Goal: Task Accomplishment & Management: Use online tool/utility

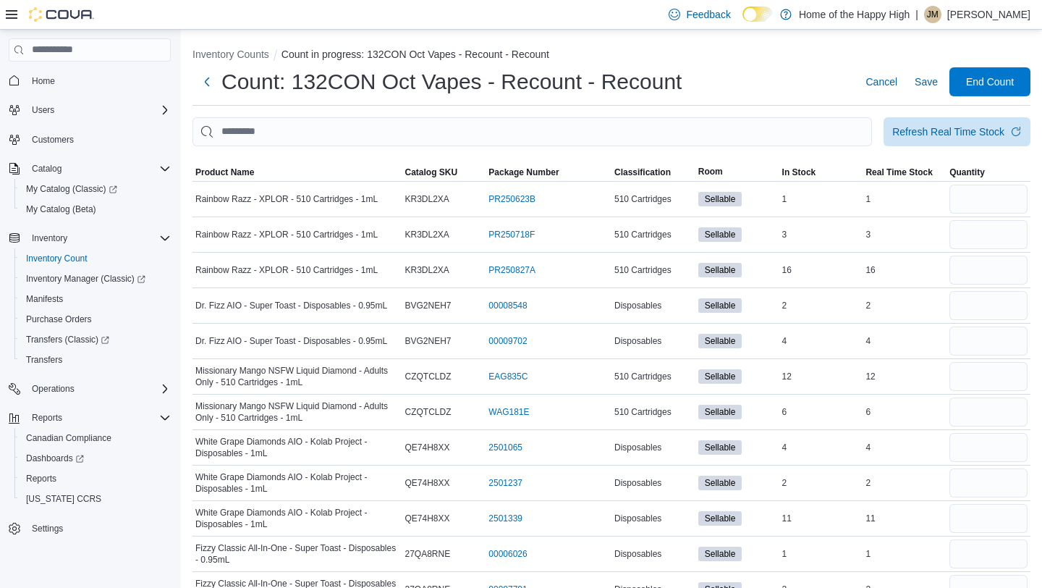
click at [410, 116] on div "Inventory Counts Count in progress: 132CON Oct Vapes - Recount - Recount Count:…" at bounding box center [611, 413] width 861 height 766
click at [411, 134] on input "This is a search bar. After typing your query, hit enter to filter the results …" at bounding box center [533, 131] width 680 height 29
click at [660, 136] on input "This is a search bar. After typing your query, hit enter to filter the results …" at bounding box center [533, 131] width 680 height 29
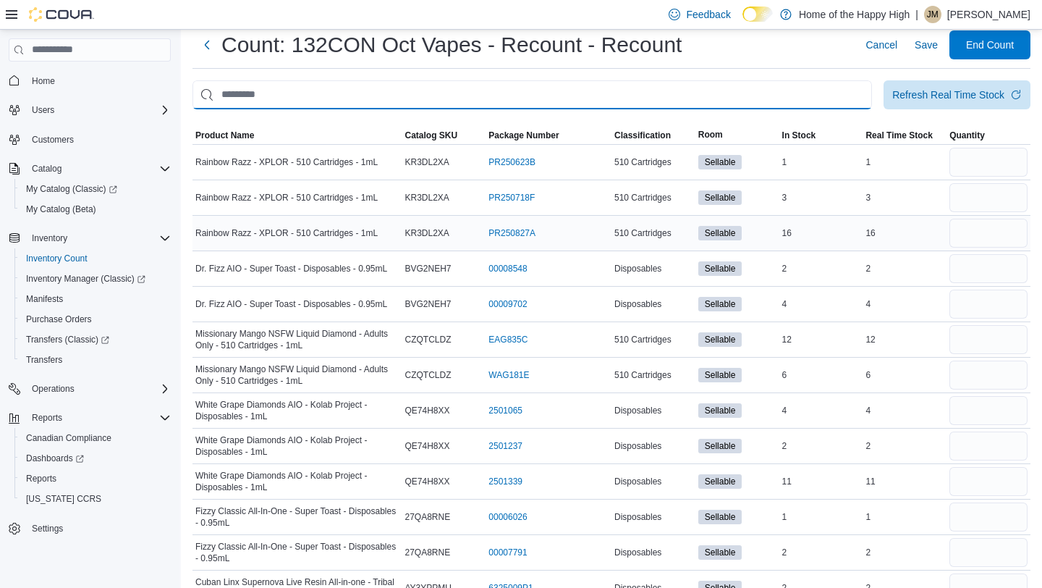
scroll to position [42, 0]
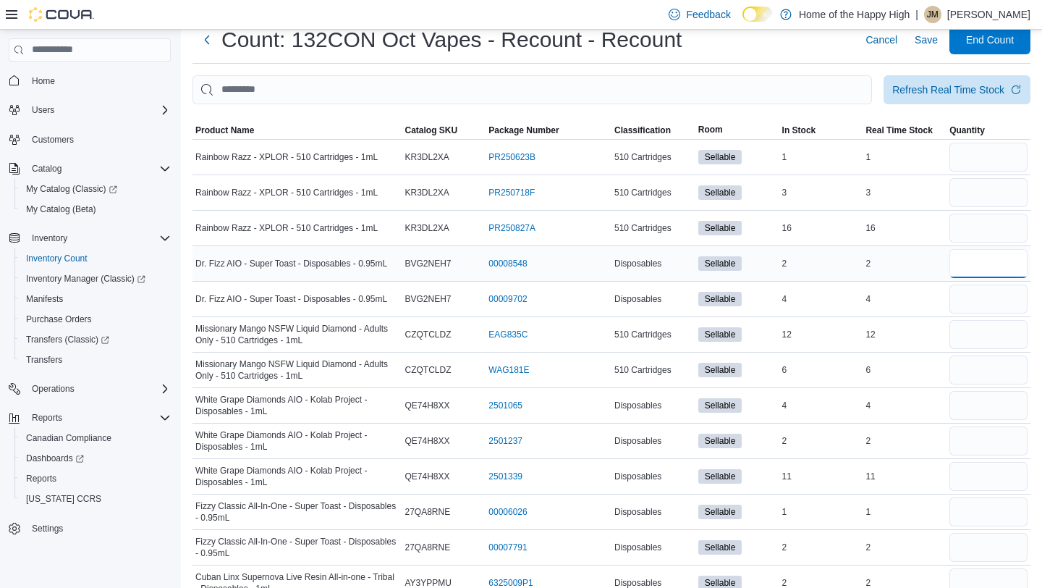
click at [994, 265] on input "number" at bounding box center [988, 263] width 78 height 29
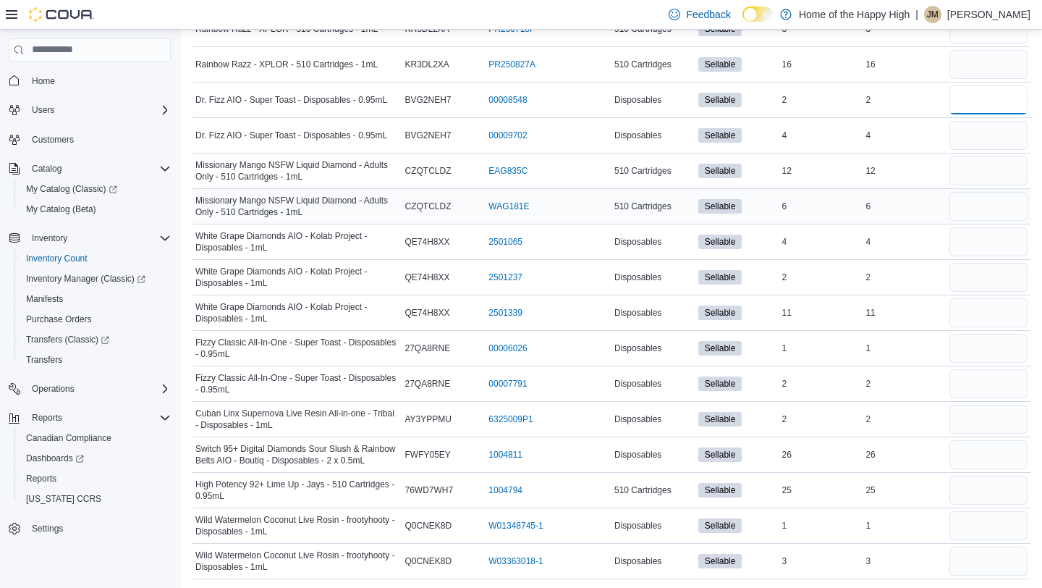
scroll to position [213, 0]
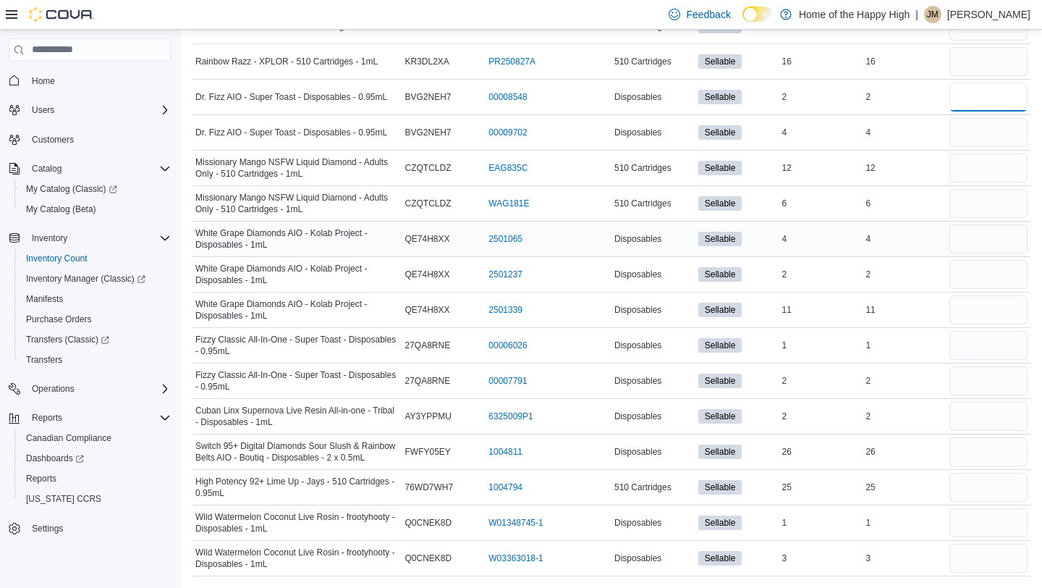
type input "*"
click at [989, 240] on input "number" at bounding box center [988, 238] width 78 height 29
type input "*"
click at [984, 450] on input "number" at bounding box center [988, 451] width 78 height 29
type input "*"
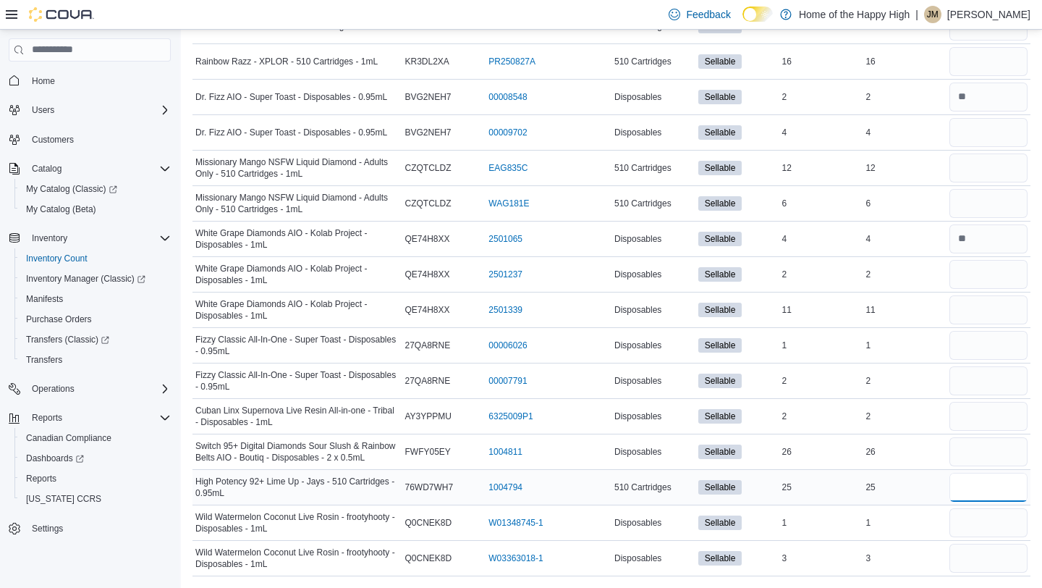
click at [989, 483] on input "number" at bounding box center [988, 487] width 78 height 29
click at [998, 525] on input "number" at bounding box center [988, 522] width 78 height 29
click at [990, 573] on div at bounding box center [989, 558] width 84 height 35
click at [980, 572] on div at bounding box center [989, 558] width 84 height 35
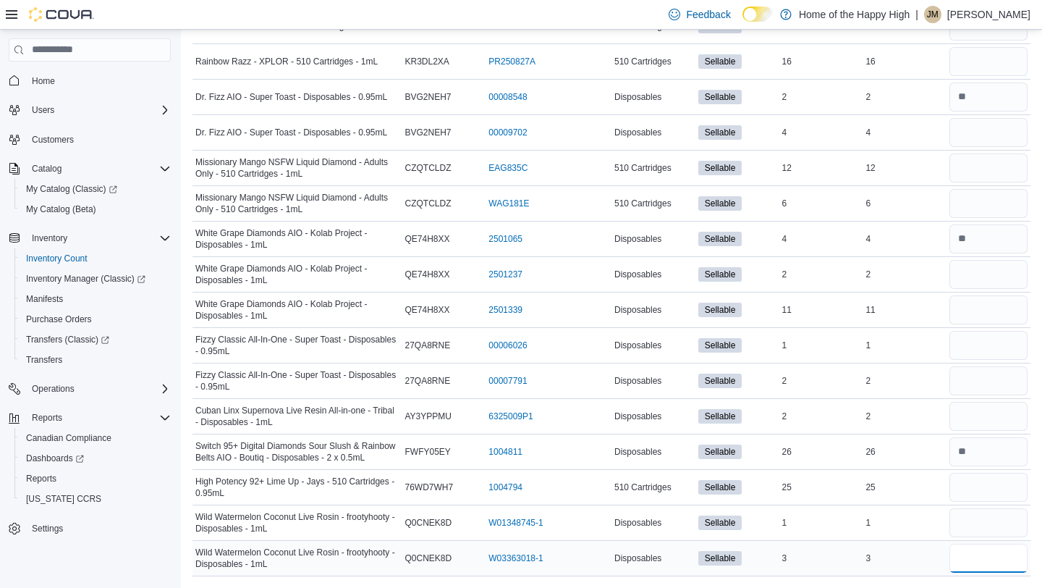
click at [980, 555] on input "number" at bounding box center [988, 557] width 78 height 29
type input "*"
click at [977, 496] on input "number" at bounding box center [988, 487] width 78 height 29
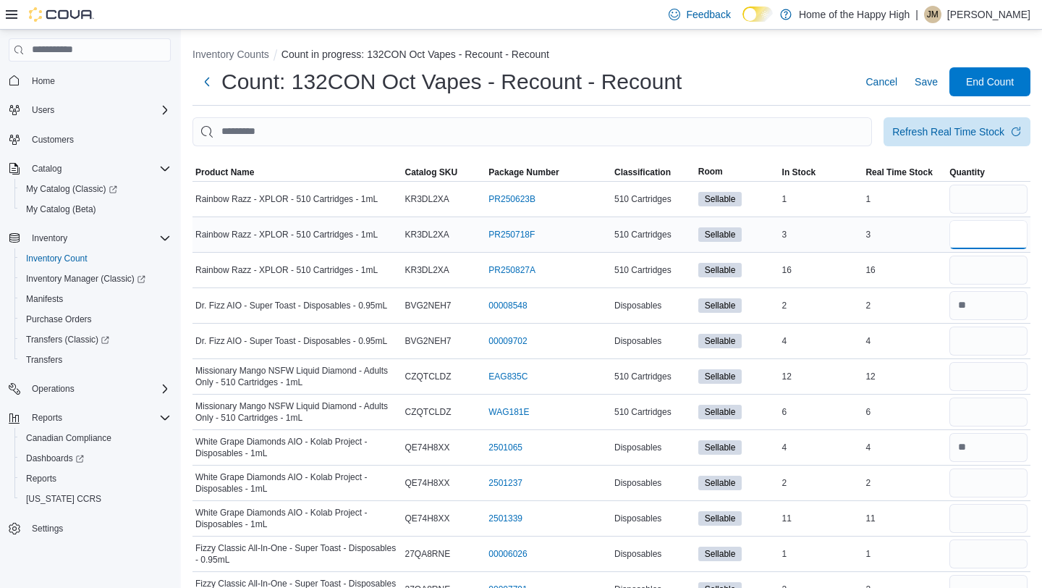
click at [962, 234] on input "number" at bounding box center [988, 234] width 78 height 29
type input "*"
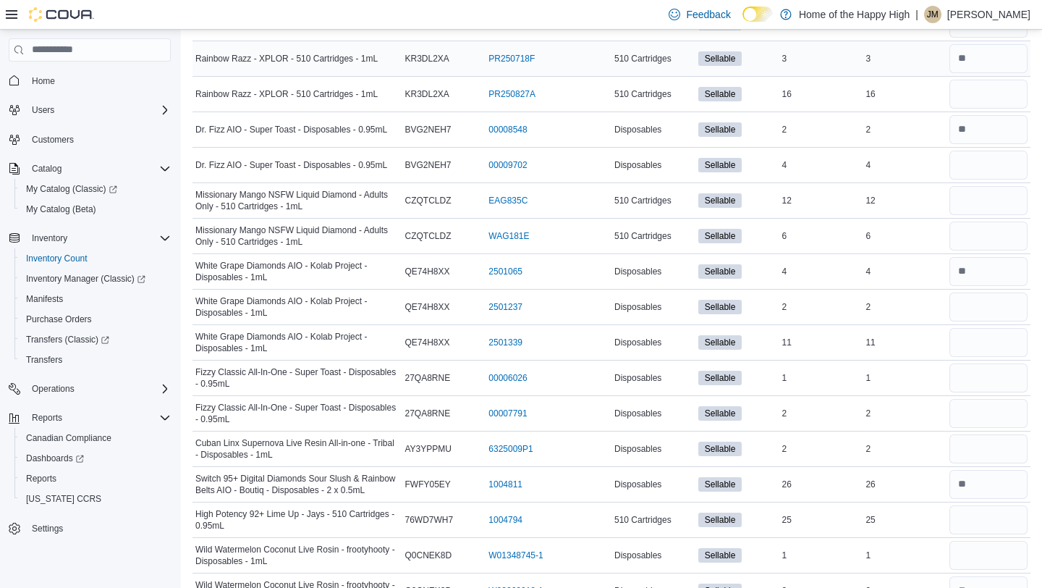
scroll to position [213, 0]
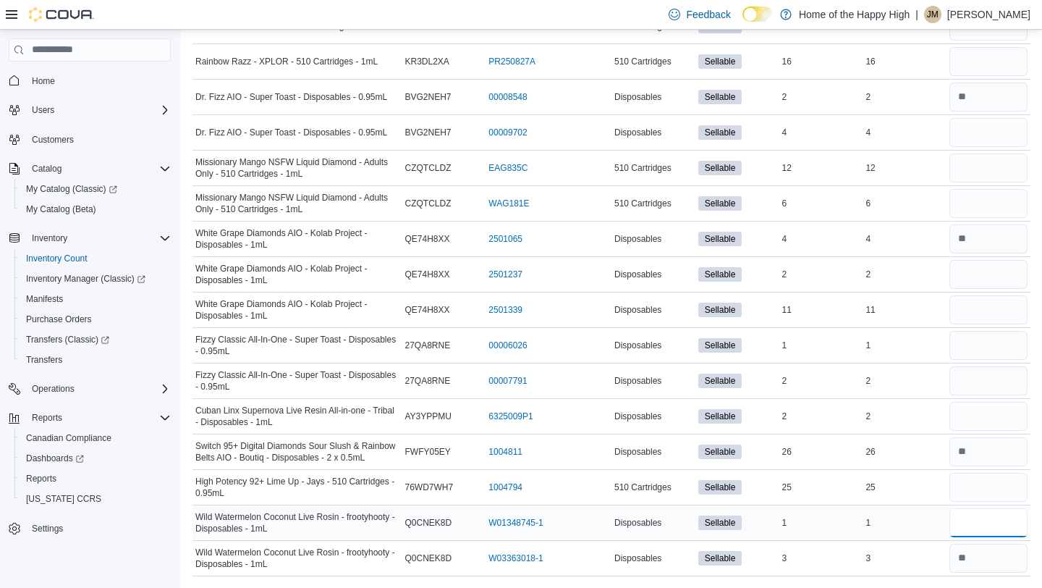
click at [986, 536] on input "number" at bounding box center [988, 522] width 78 height 29
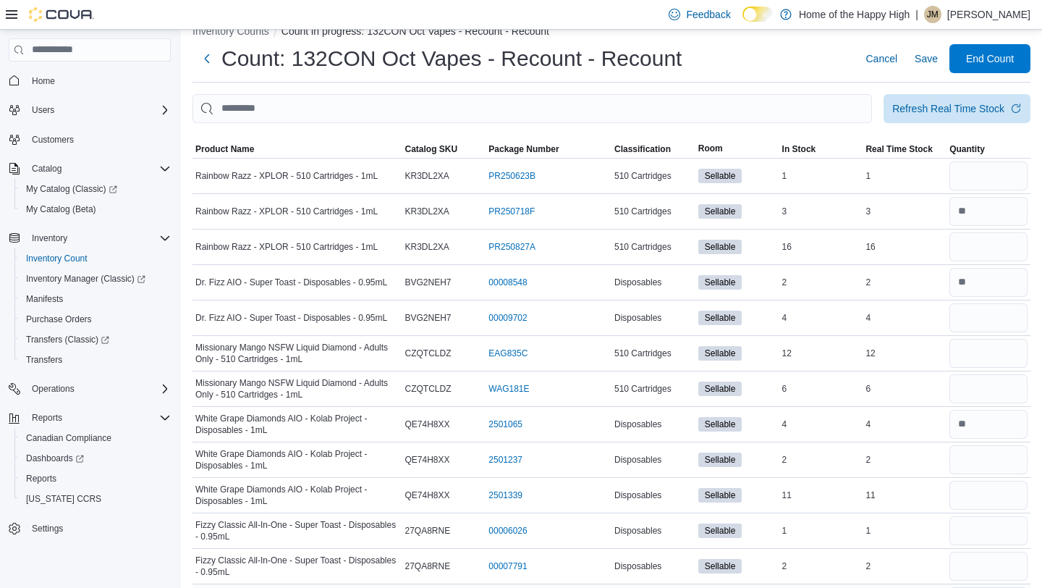
scroll to position [0, 0]
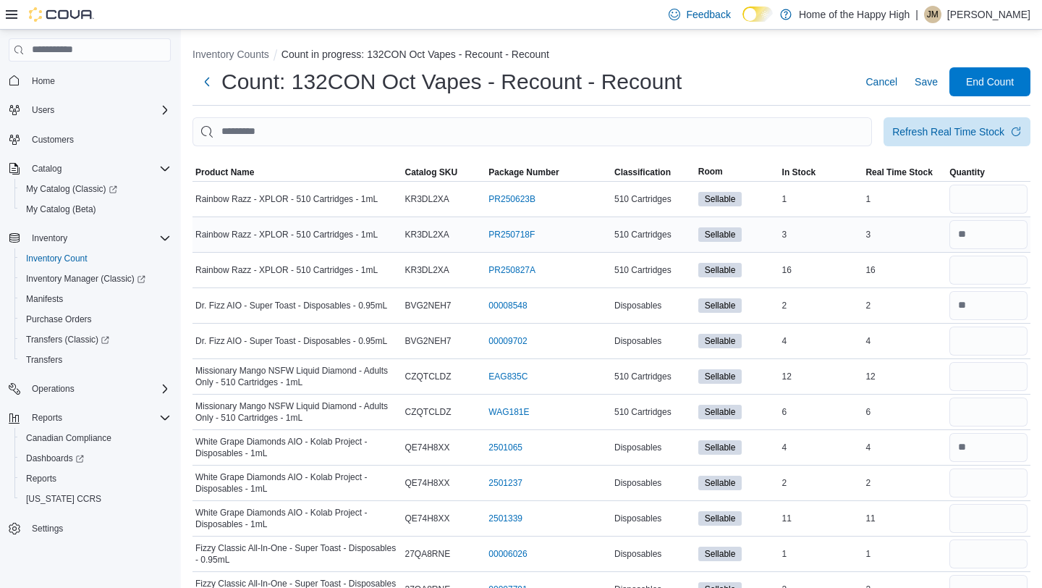
type input "*"
click at [987, 238] on input "number" at bounding box center [988, 234] width 78 height 29
type input "*"
click at [983, 261] on input "number" at bounding box center [988, 269] width 78 height 29
type input "*"
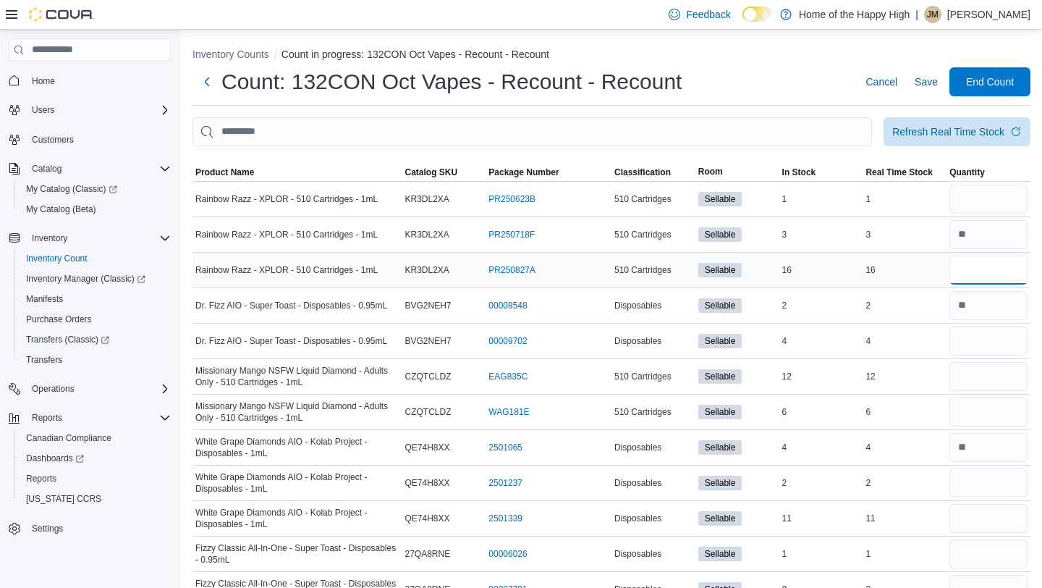
click at [979, 278] on input "*" at bounding box center [988, 269] width 78 height 29
type input "*"
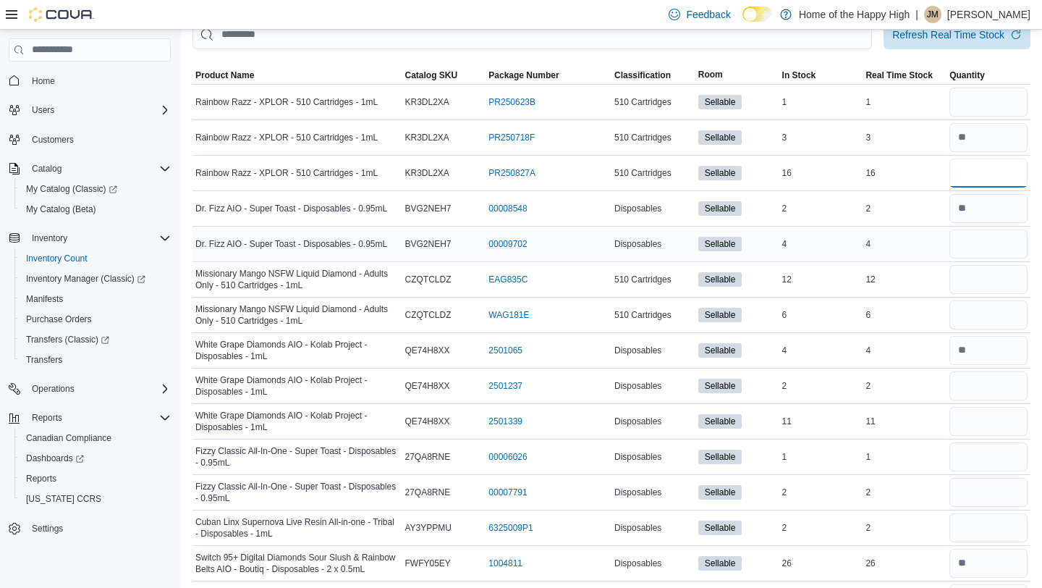
scroll to position [106, 0]
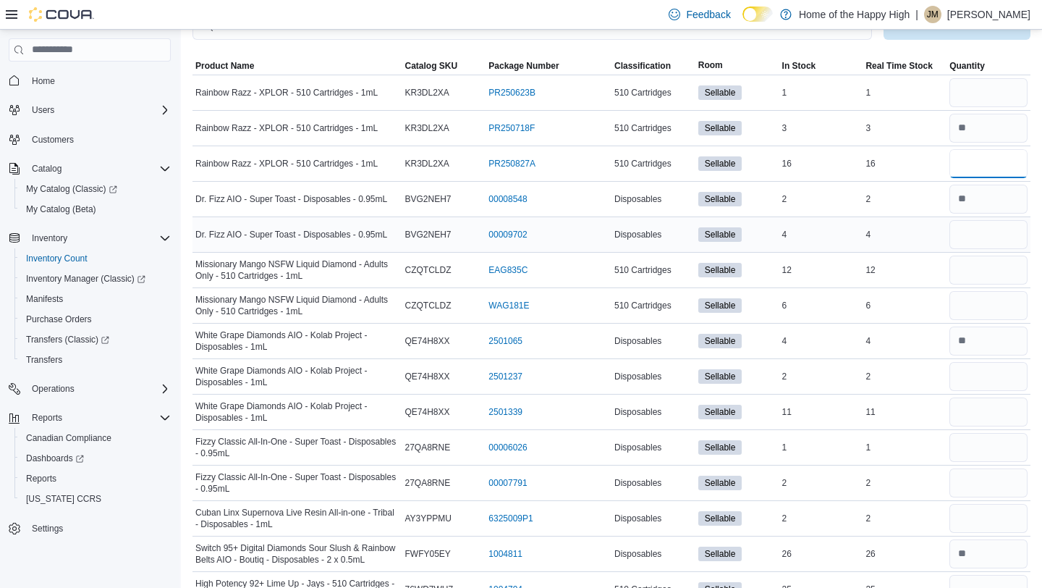
type input "**"
click at [986, 241] on input "number" at bounding box center [988, 234] width 78 height 29
type input "*"
click at [976, 271] on input "number" at bounding box center [988, 269] width 78 height 29
click at [991, 304] on input "number" at bounding box center [988, 305] width 78 height 29
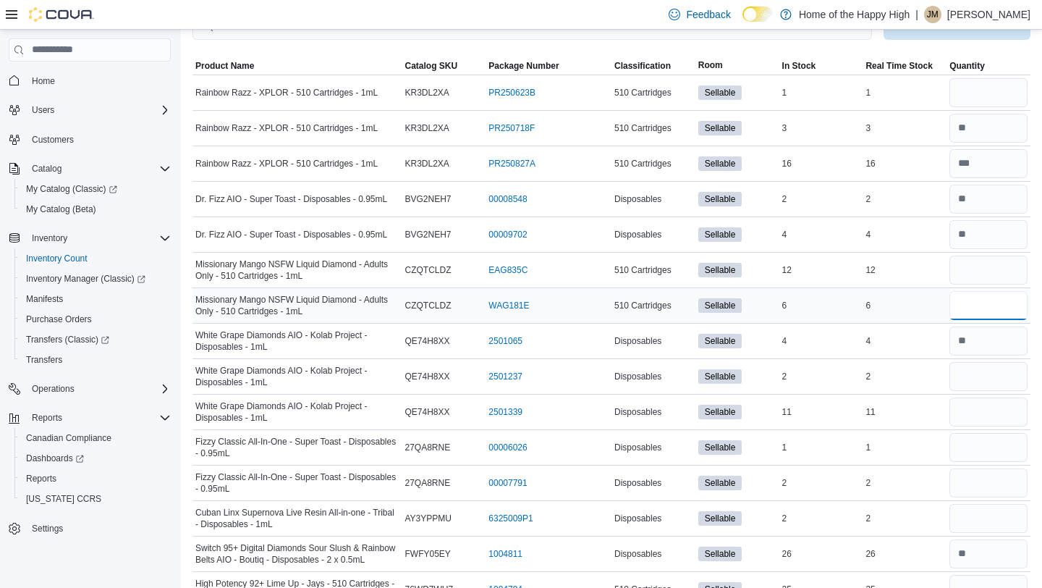
type input "*"
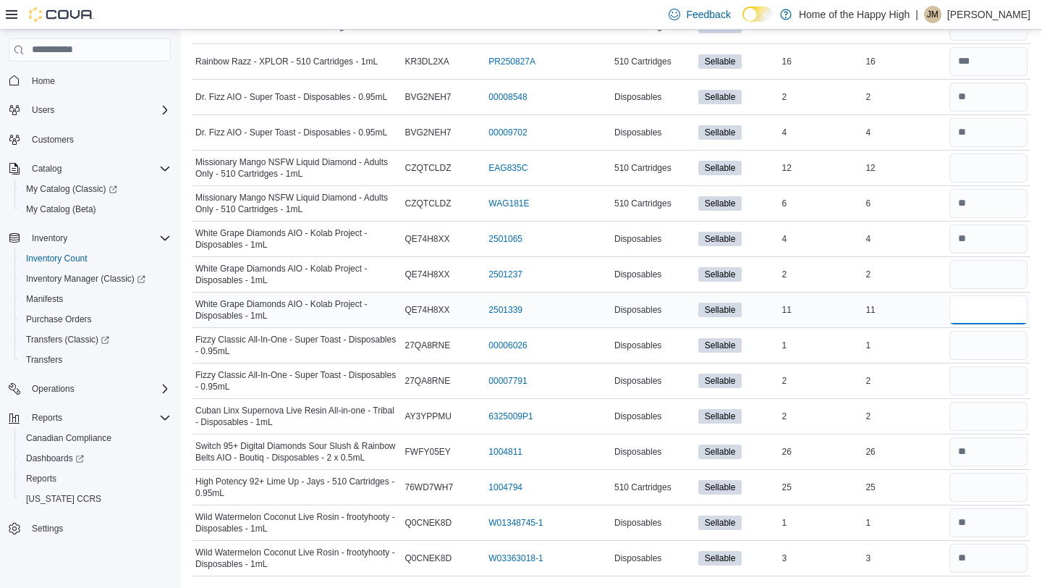
click at [977, 308] on input "number" at bounding box center [988, 309] width 78 height 29
type input "*"
click at [981, 273] on input "number" at bounding box center [988, 274] width 78 height 29
type input "*"
click at [1005, 343] on input "number" at bounding box center [988, 345] width 78 height 29
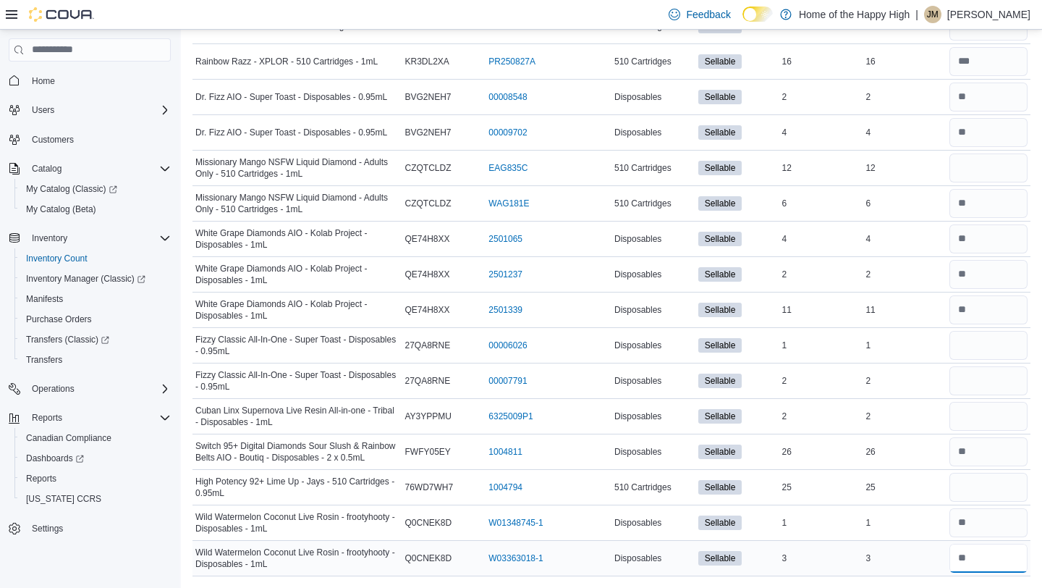
click at [991, 567] on input "number" at bounding box center [988, 557] width 78 height 29
type input "*"
click at [1002, 462] on input "number" at bounding box center [988, 451] width 78 height 29
type input "**"
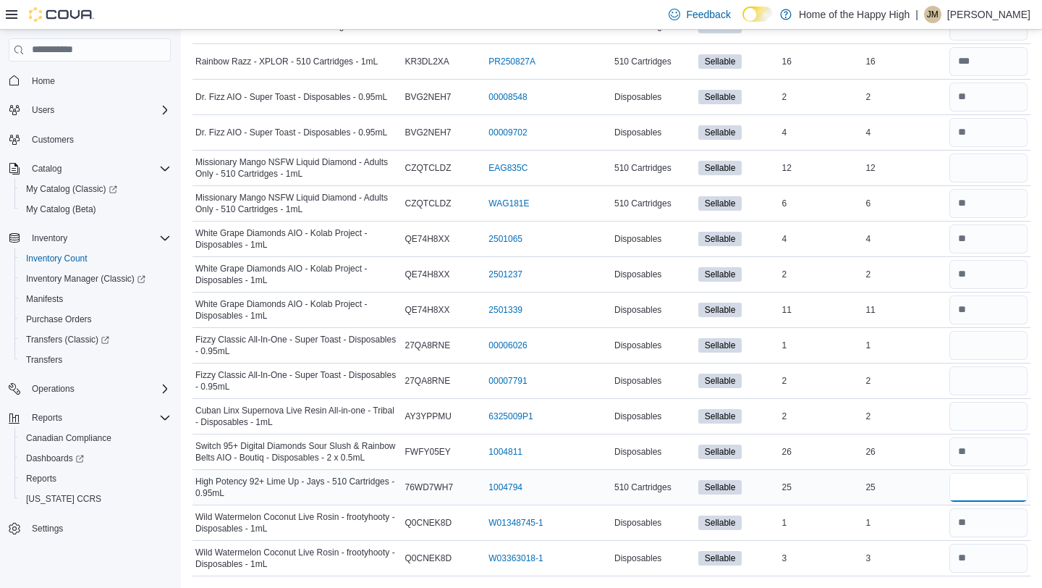
click at [994, 495] on input "number" at bounding box center [988, 487] width 78 height 29
type input "*"
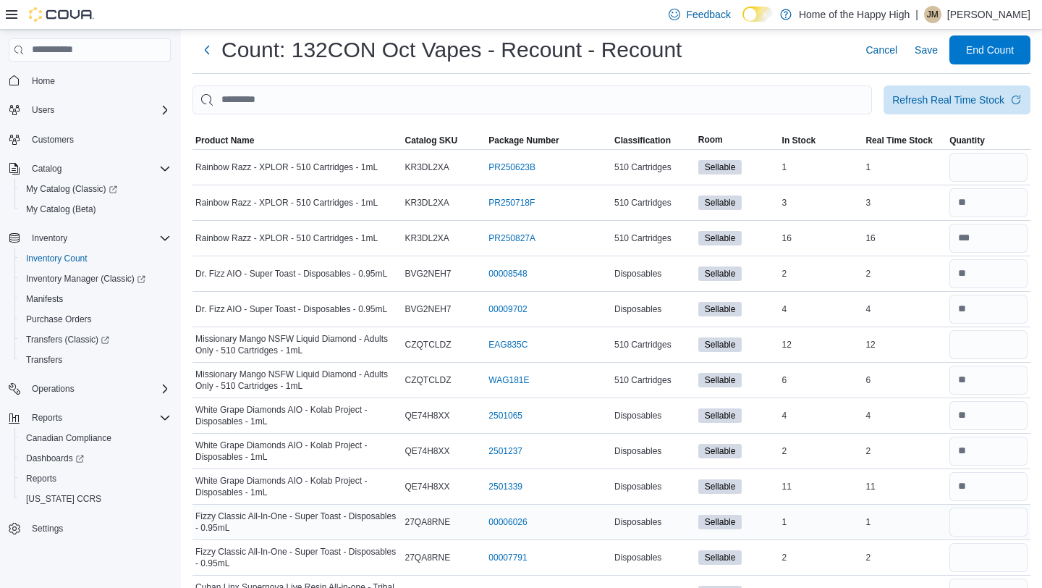
scroll to position [0, 0]
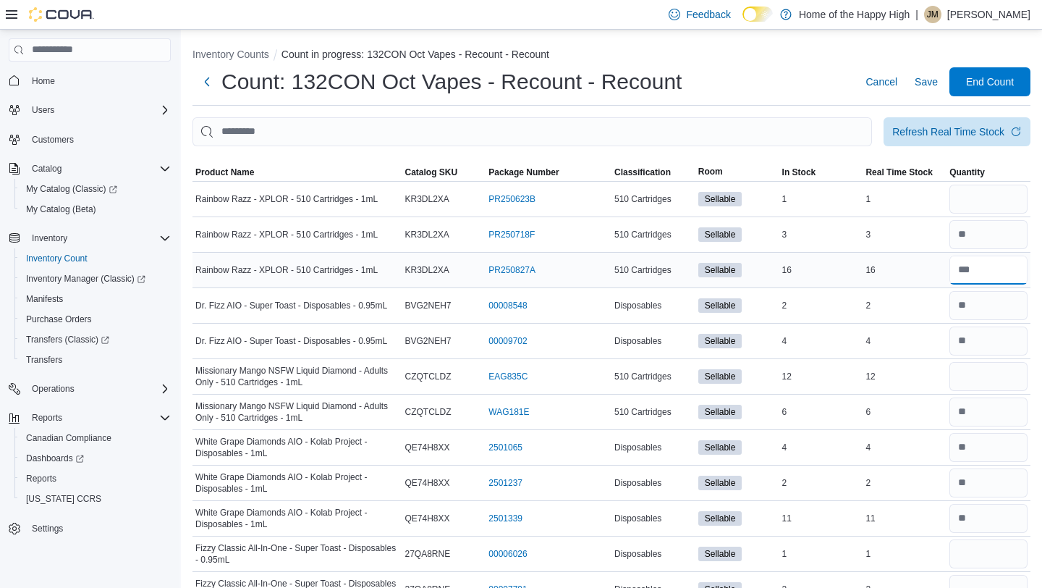
click at [1015, 271] on input "number" at bounding box center [988, 269] width 78 height 29
type input "**"
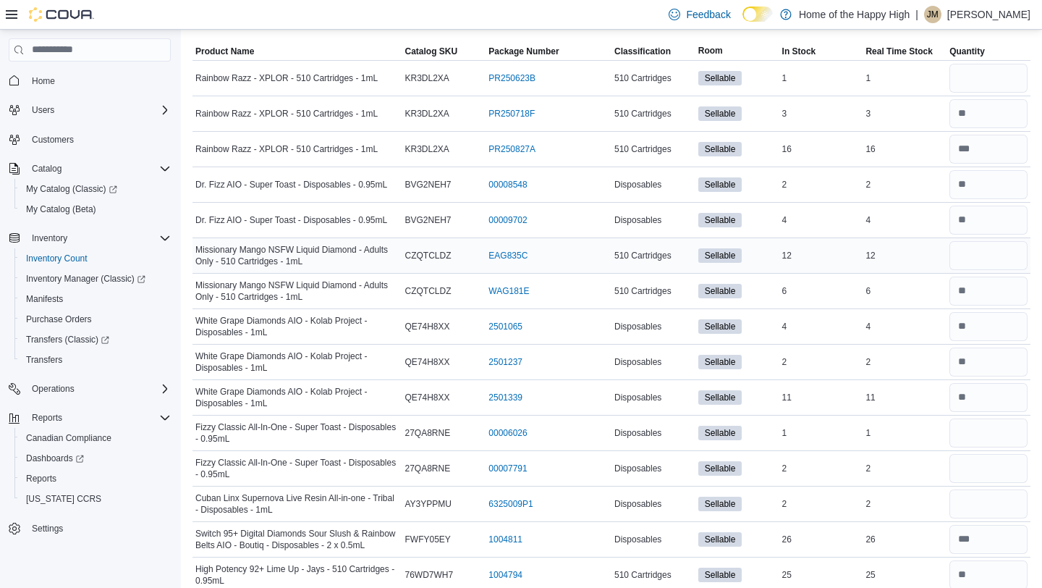
scroll to position [122, 0]
click at [974, 192] on input "number" at bounding box center [988, 183] width 78 height 29
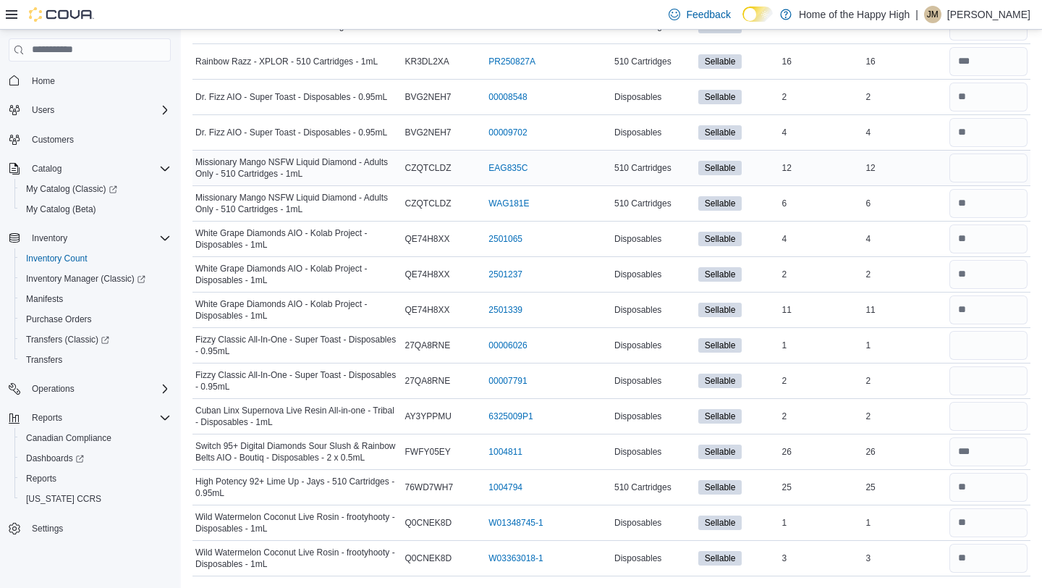
scroll to position [197, 0]
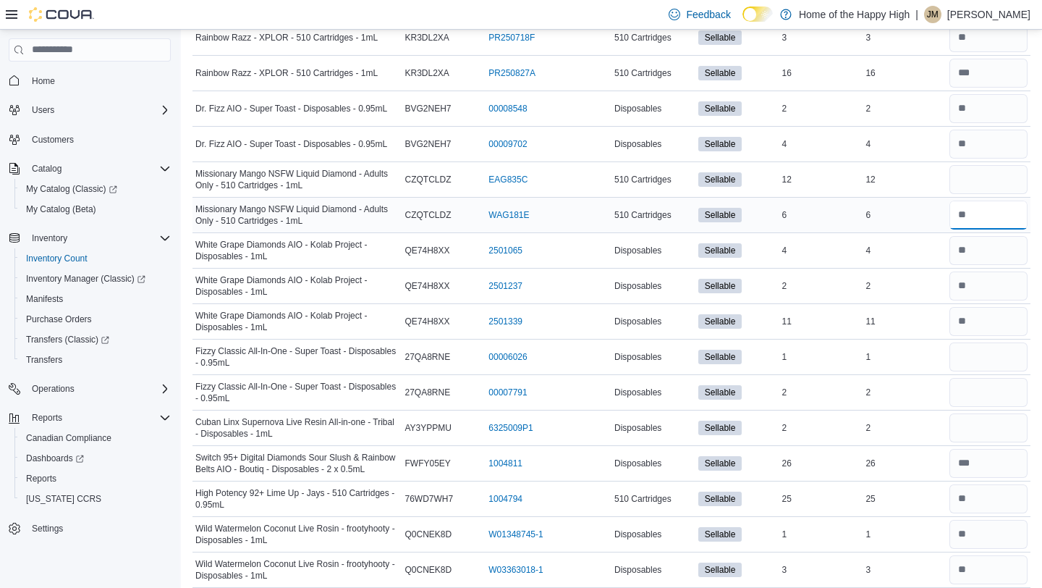
click at [996, 213] on input "number" at bounding box center [988, 214] width 78 height 29
type input "*"
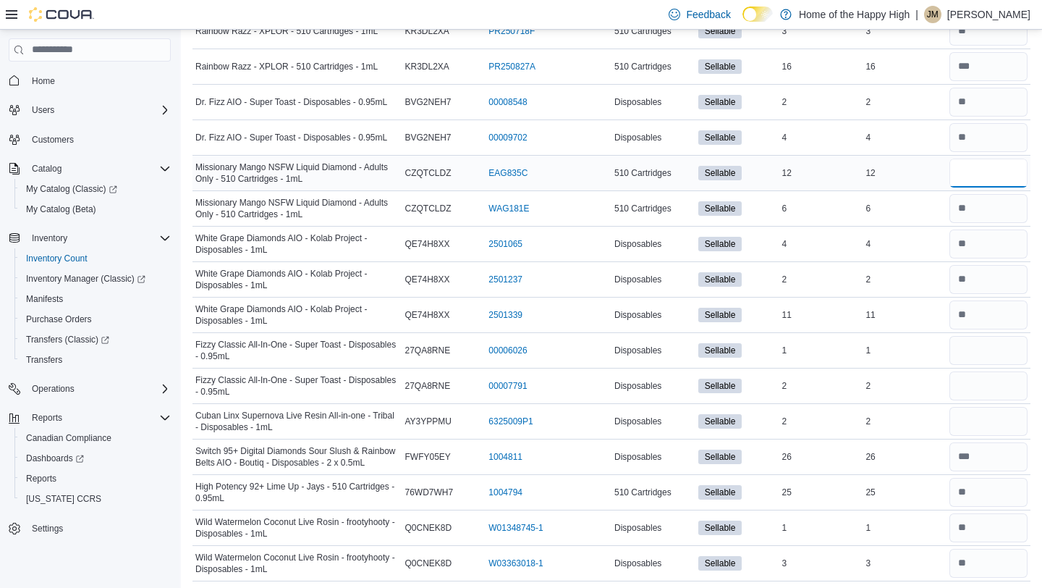
click at [991, 172] on input "number" at bounding box center [988, 172] width 78 height 29
type input "**"
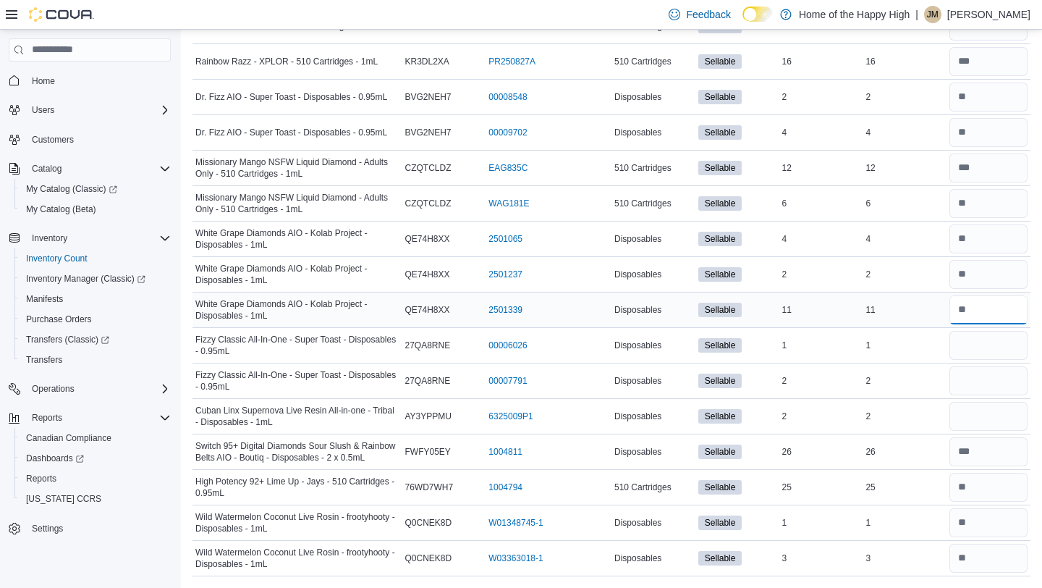
click at [1010, 308] on input "number" at bounding box center [988, 309] width 78 height 29
type input "**"
click at [986, 346] on input "number" at bounding box center [988, 345] width 78 height 29
click at [991, 457] on input "number" at bounding box center [988, 451] width 78 height 29
type input "*"
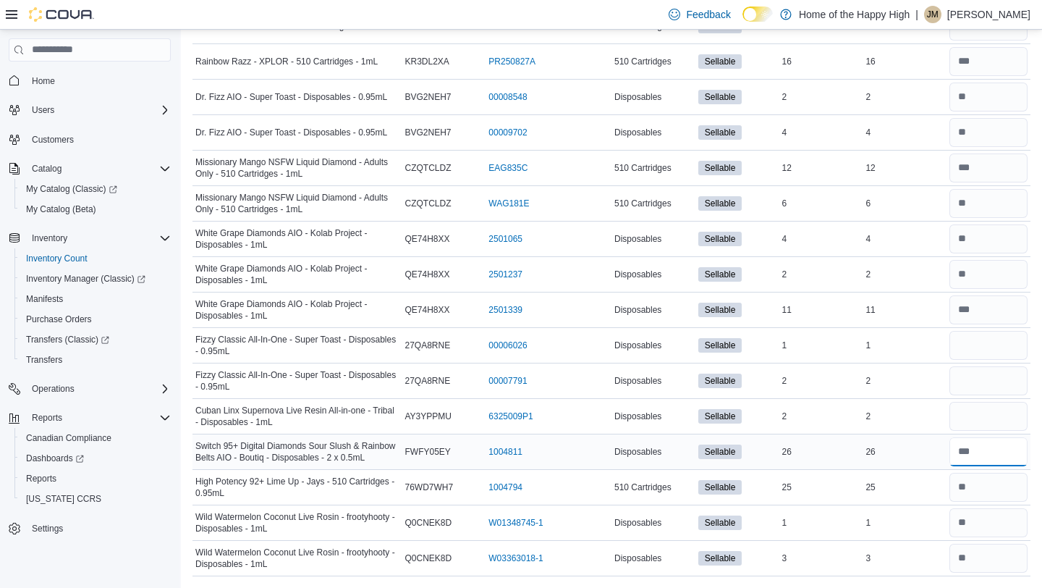
type input "**"
click at [989, 488] on input "number" at bounding box center [988, 487] width 78 height 29
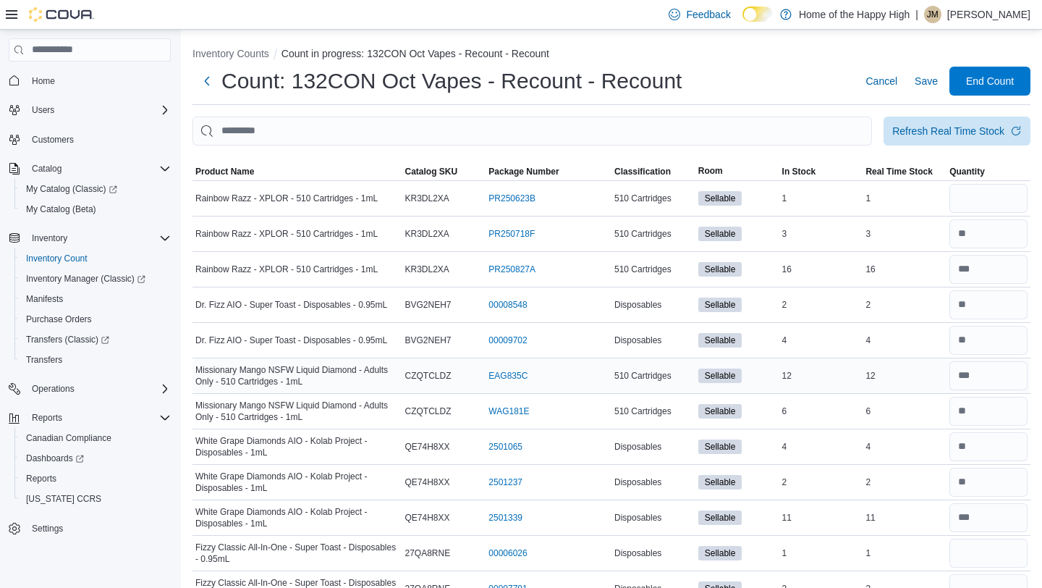
scroll to position [0, 0]
type input "**"
click at [982, 207] on input "number" at bounding box center [988, 199] width 78 height 29
type input "*"
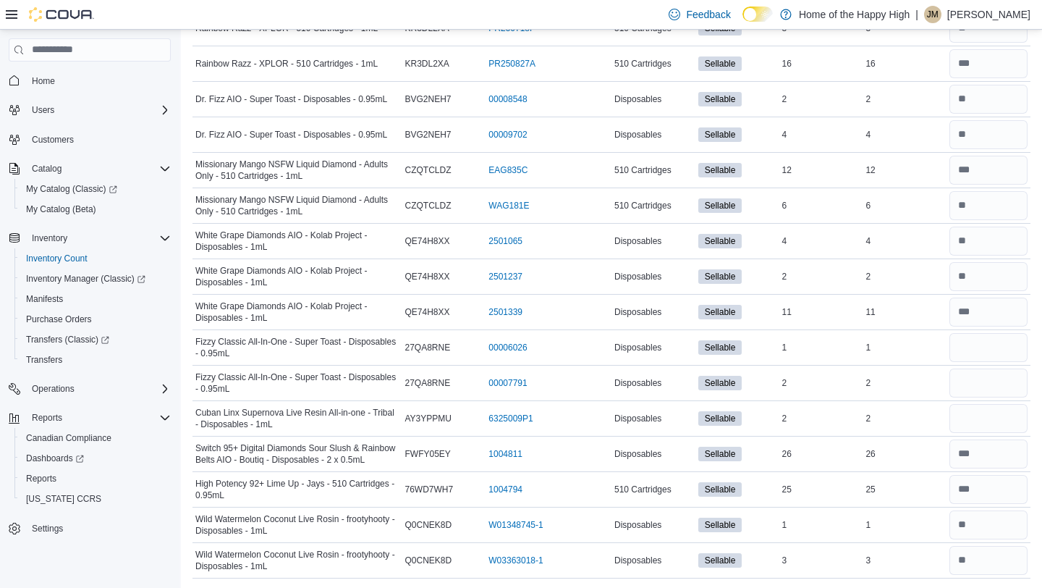
scroll to position [213, 0]
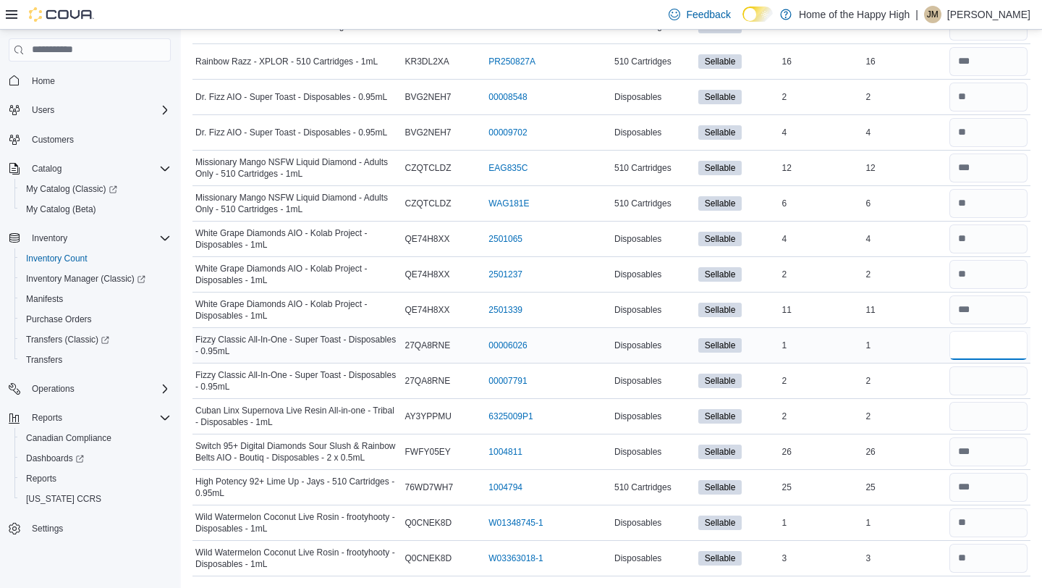
click at [972, 333] on input "number" at bounding box center [988, 345] width 78 height 29
type input "*"
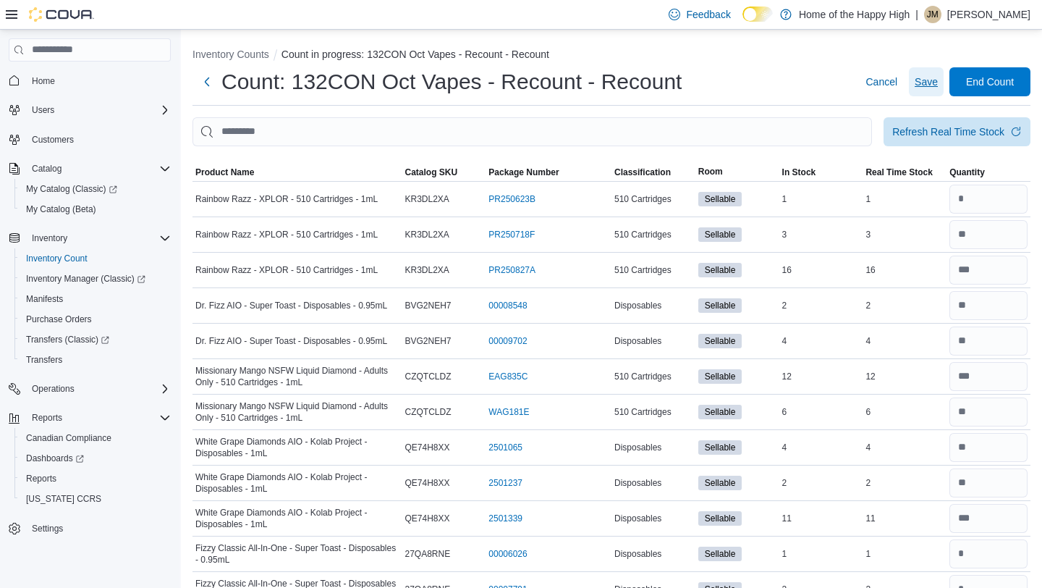
click at [926, 80] on span "Save" at bounding box center [926, 82] width 23 height 14
click at [923, 85] on span "Save" at bounding box center [926, 82] width 23 height 14
click at [926, 77] on span "Save" at bounding box center [926, 82] width 23 height 14
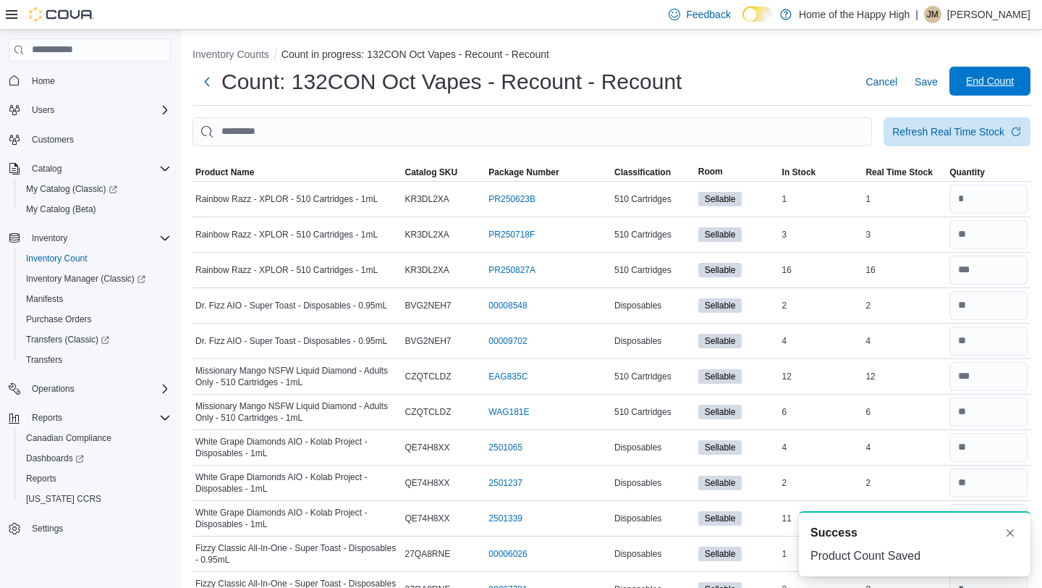
click at [972, 75] on span "End Count" at bounding box center [990, 81] width 48 height 14
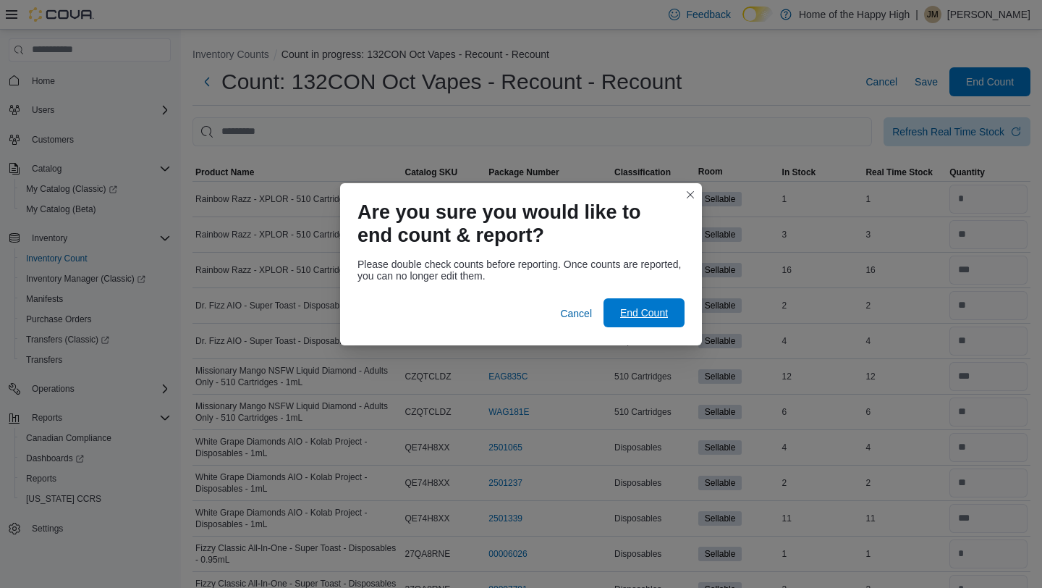
click at [654, 317] on span "End Count" at bounding box center [644, 312] width 48 height 14
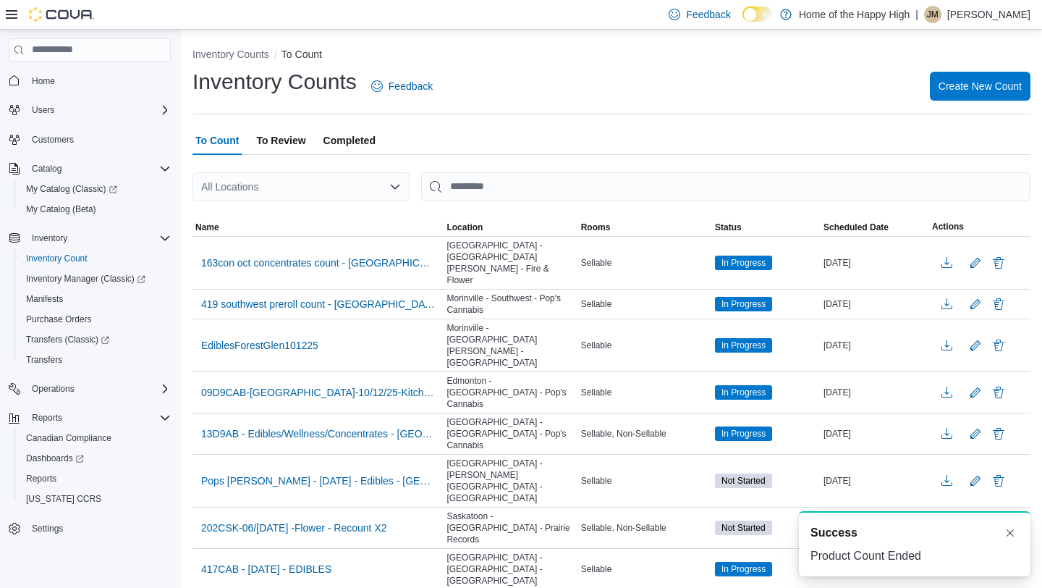
click at [266, 132] on span "To Review" at bounding box center [280, 140] width 49 height 29
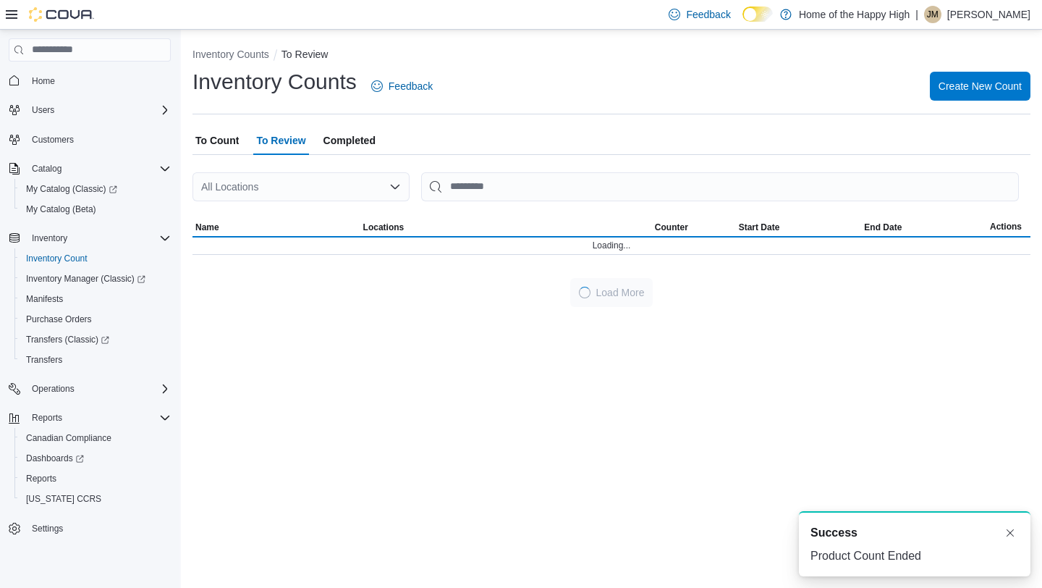
click at [271, 168] on div at bounding box center [612, 163] width 838 height 17
click at [268, 186] on div "All Locations" at bounding box center [301, 186] width 217 height 29
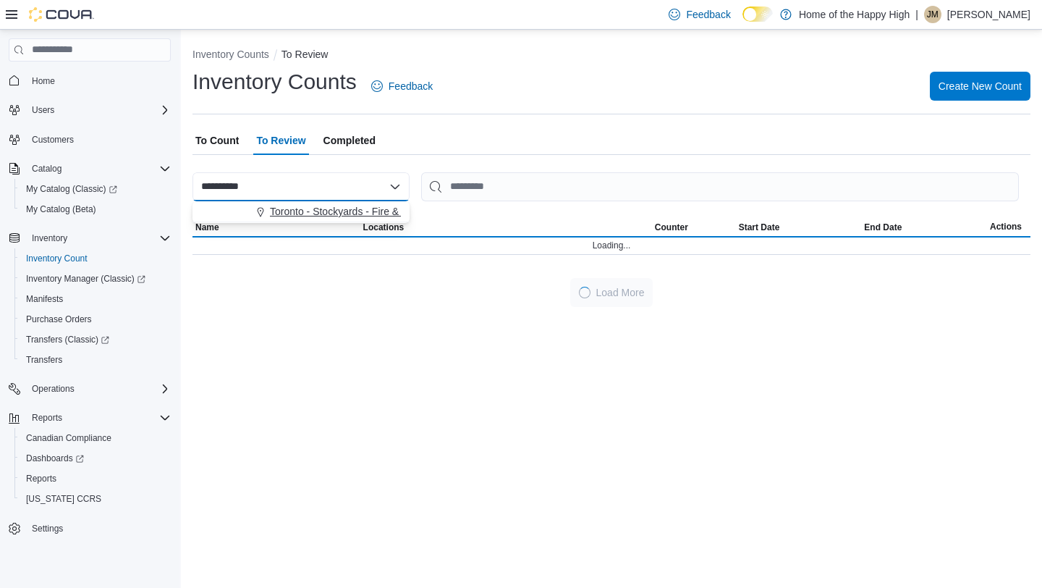
type input "**********"
click at [285, 204] on span "Toronto - Stockyards - Fire & Flower" at bounding box center [351, 211] width 162 height 14
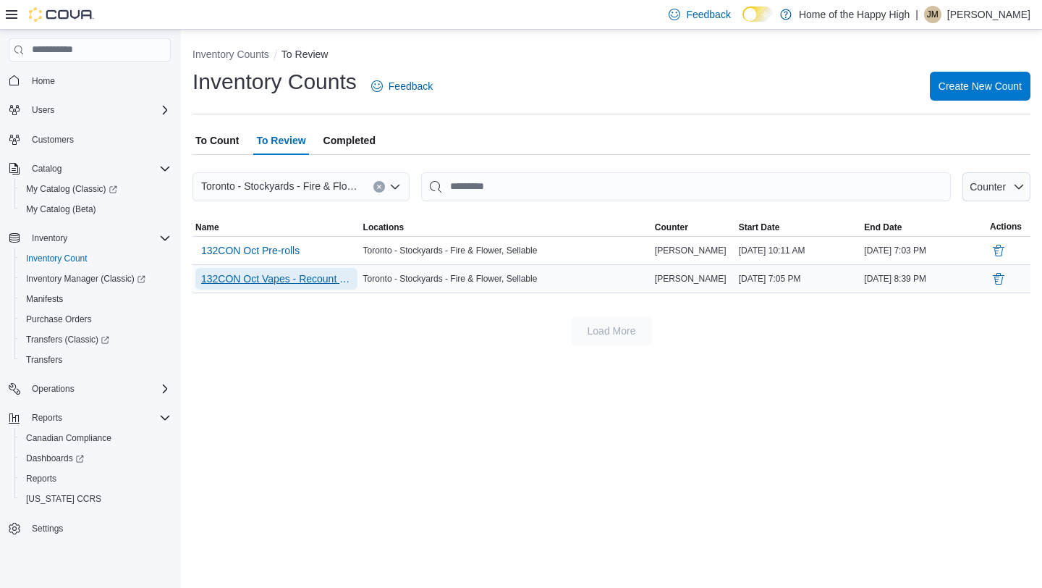
click at [300, 284] on span "132CON Oct Vapes - Recount - Recount" at bounding box center [276, 278] width 151 height 14
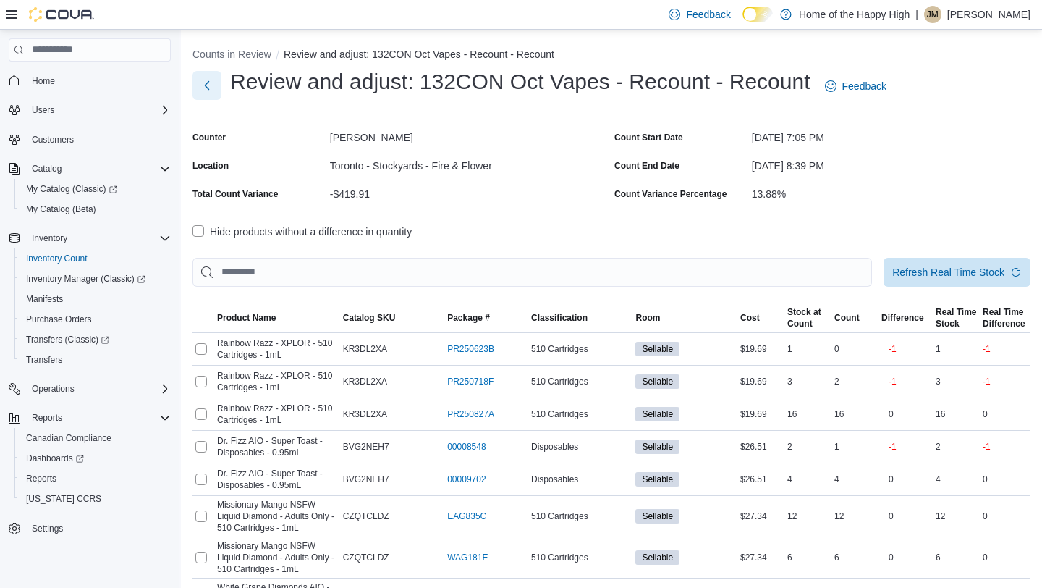
click at [206, 83] on button "Next" at bounding box center [207, 85] width 29 height 29
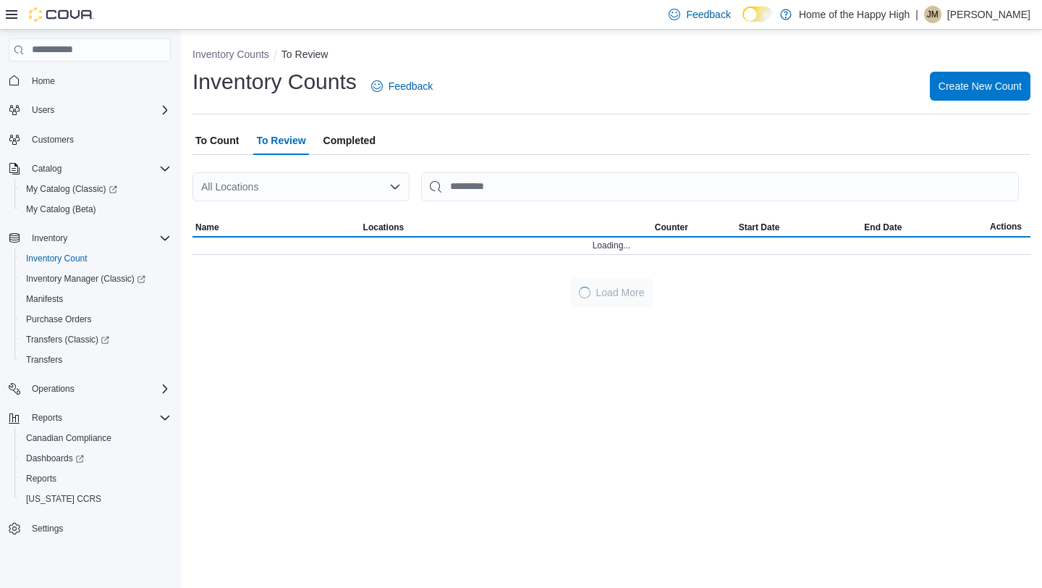
click at [221, 143] on span "To Count" at bounding box center [216, 140] width 43 height 29
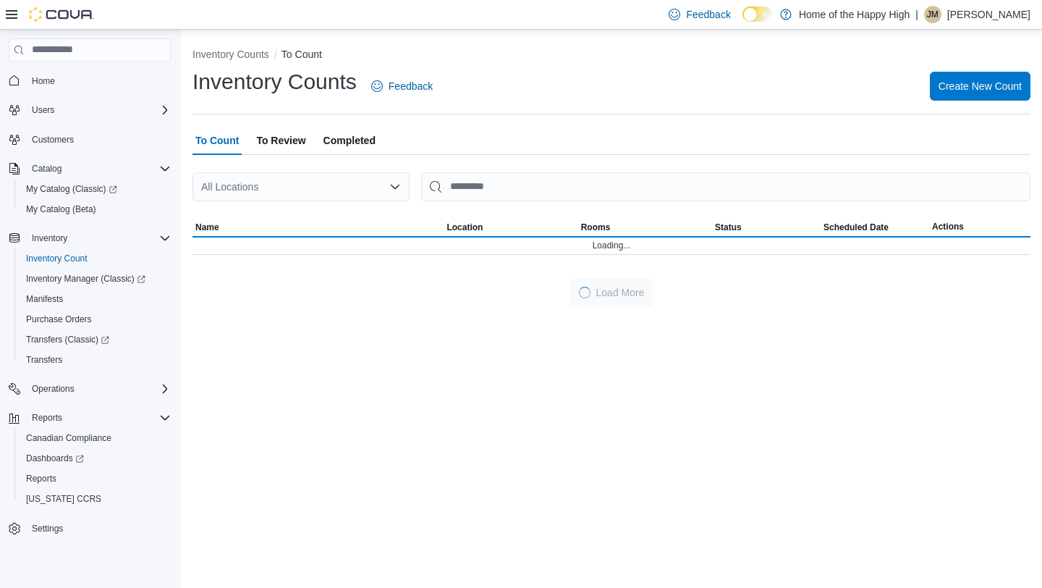
click at [248, 190] on div "All Locations" at bounding box center [301, 186] width 217 height 29
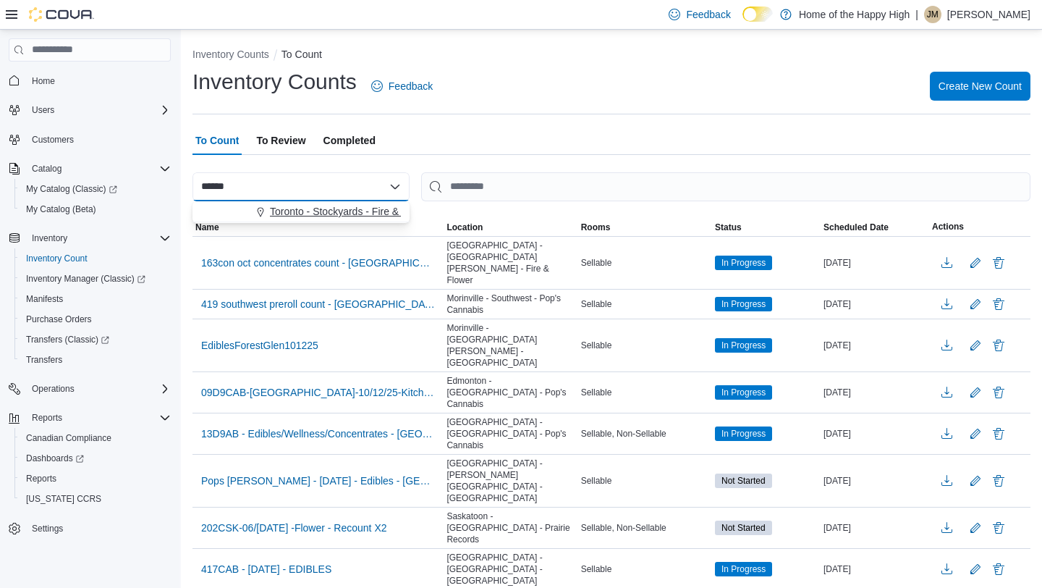
type input "******"
click at [248, 213] on div "Toronto - Stockyards - Fire & Flower" at bounding box center [310, 211] width 182 height 14
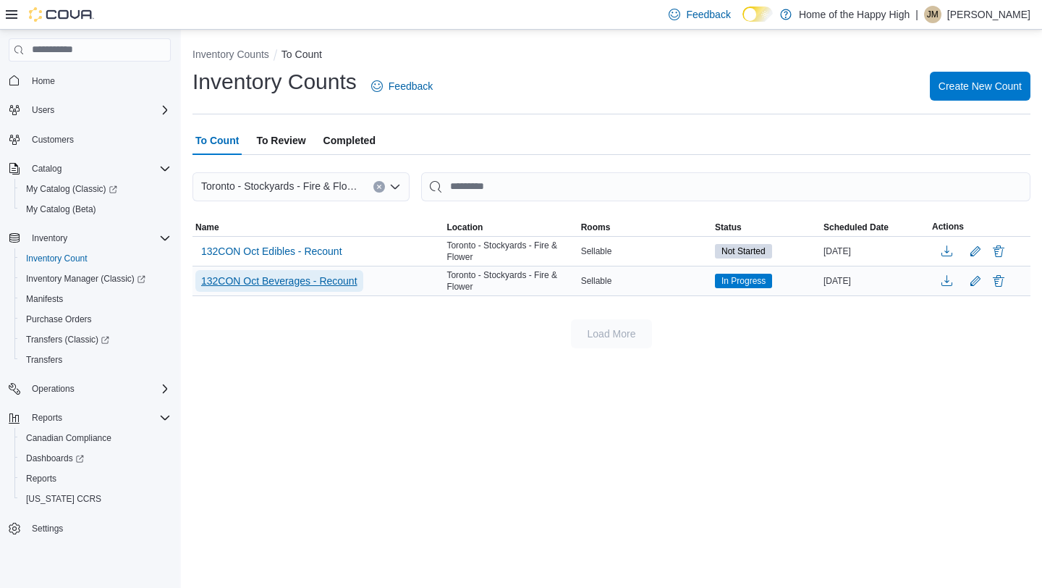
click at [358, 281] on span "132CON Oct Beverages - Recount" at bounding box center [279, 281] width 156 height 14
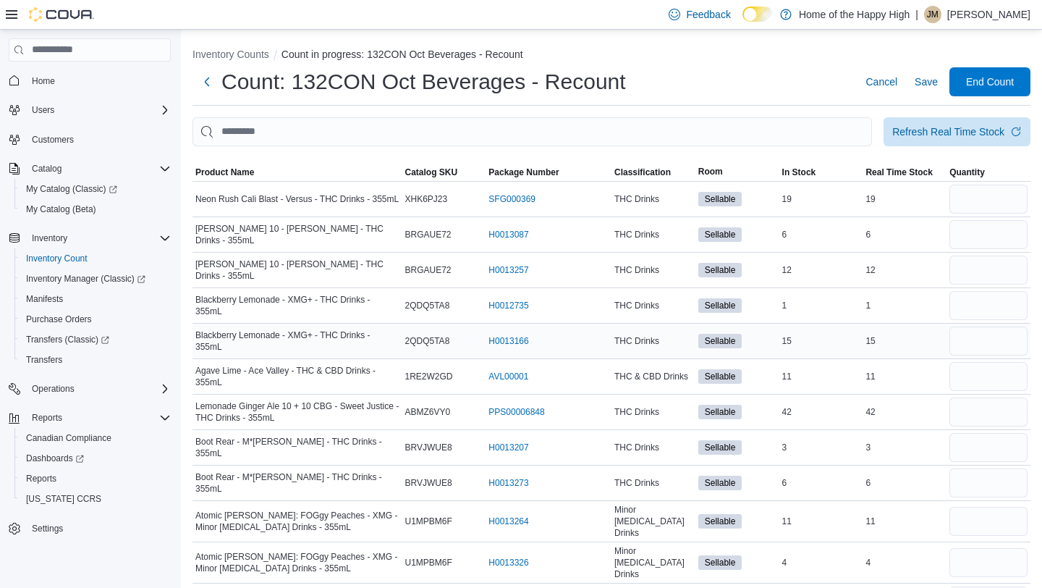
scroll to position [66, 0]
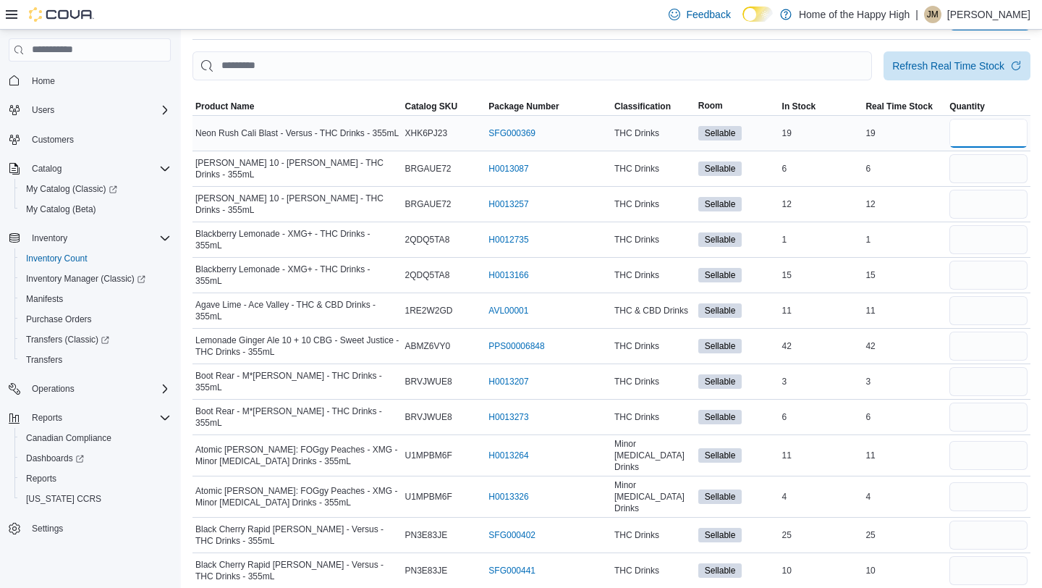
click at [1004, 127] on input "number" at bounding box center [988, 133] width 78 height 29
type input "**"
click at [969, 228] on input "number" at bounding box center [988, 239] width 78 height 29
click at [968, 263] on input "number" at bounding box center [988, 275] width 78 height 29
click at [972, 242] on input "number" at bounding box center [988, 239] width 78 height 29
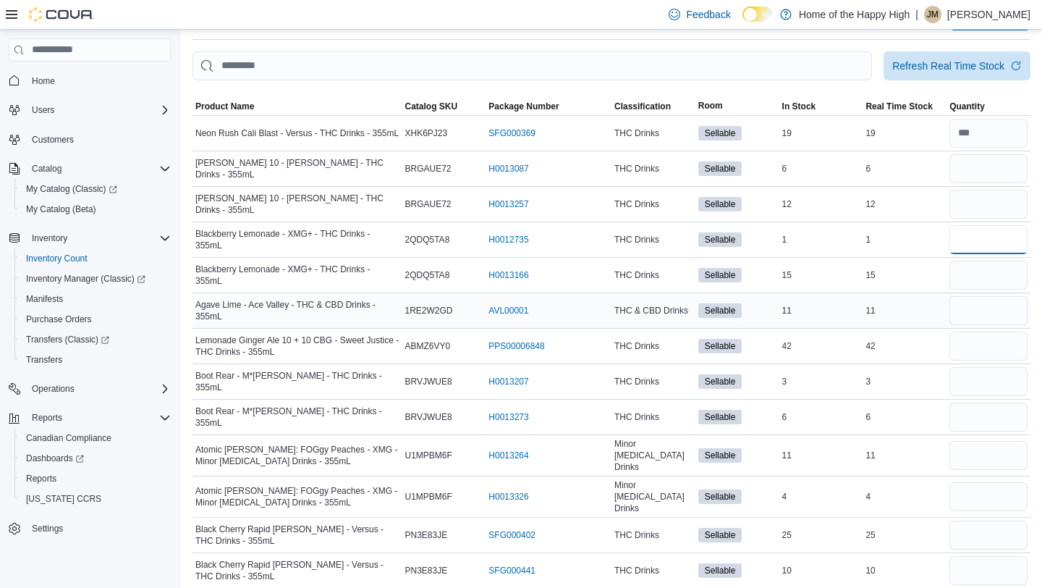
type input "*"
click at [963, 296] on input "number" at bounding box center [988, 310] width 78 height 29
click at [964, 287] on input "number" at bounding box center [988, 275] width 78 height 29
type input "**"
click at [960, 321] on input "number" at bounding box center [988, 310] width 78 height 29
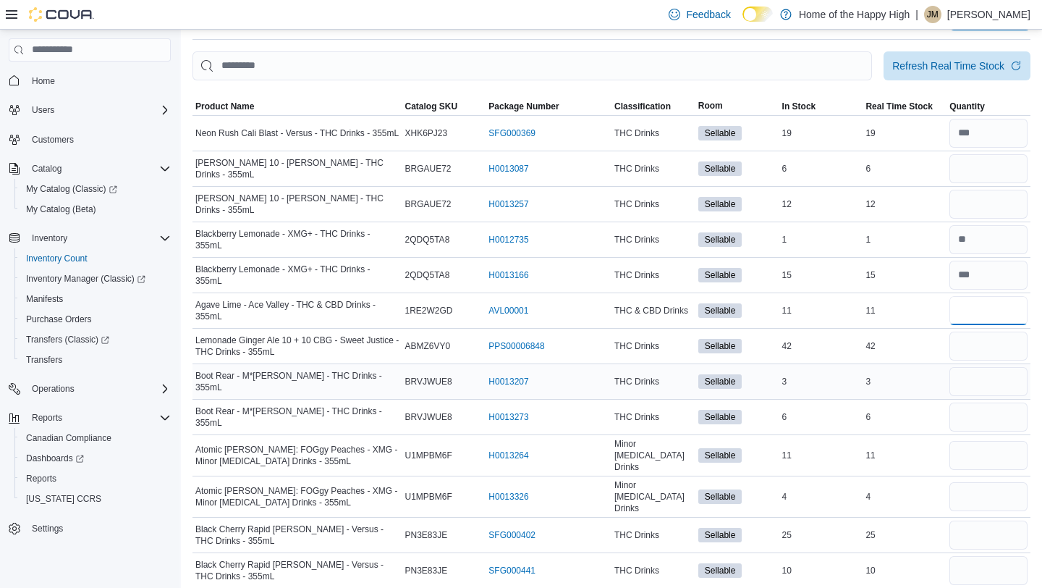
type input "**"
click at [968, 375] on input "number" at bounding box center [988, 381] width 78 height 29
type input "*"
click at [978, 491] on input "number" at bounding box center [988, 496] width 78 height 29
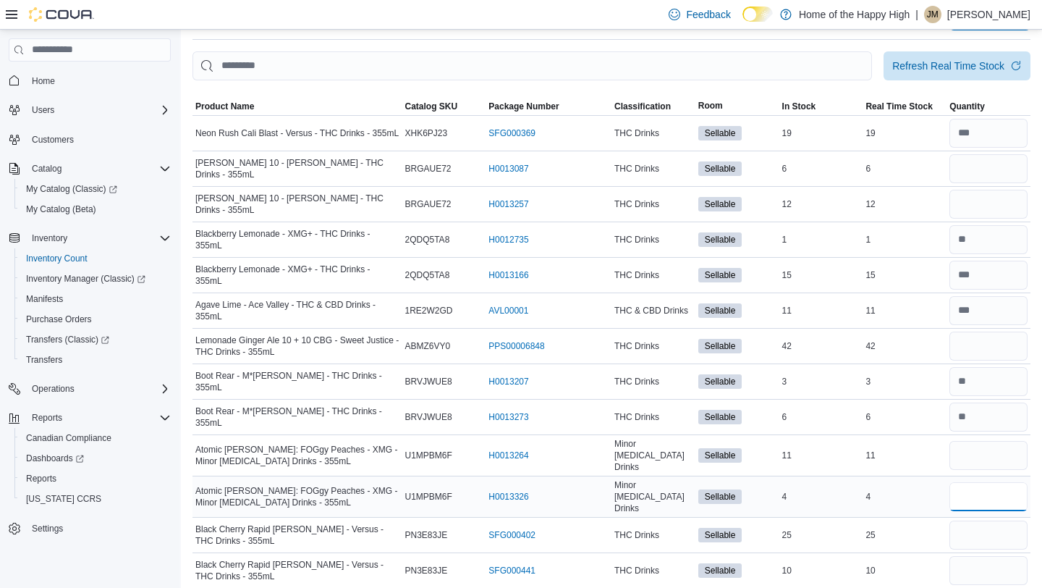
type input "*"
click at [976, 557] on input "number" at bounding box center [988, 570] width 78 height 29
type input "*"
click at [955, 521] on input "number" at bounding box center [988, 534] width 78 height 29
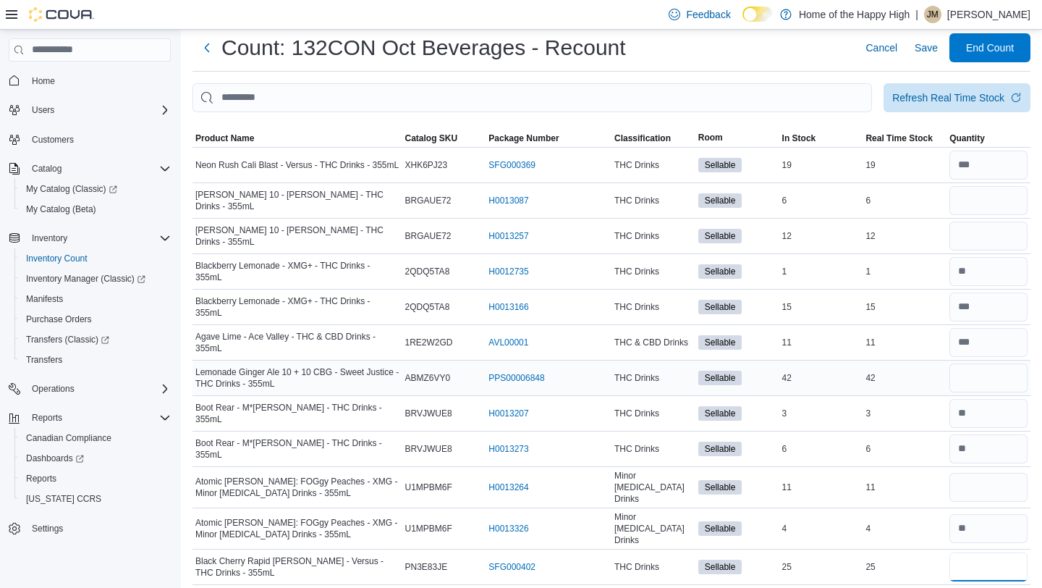
scroll to position [41, 0]
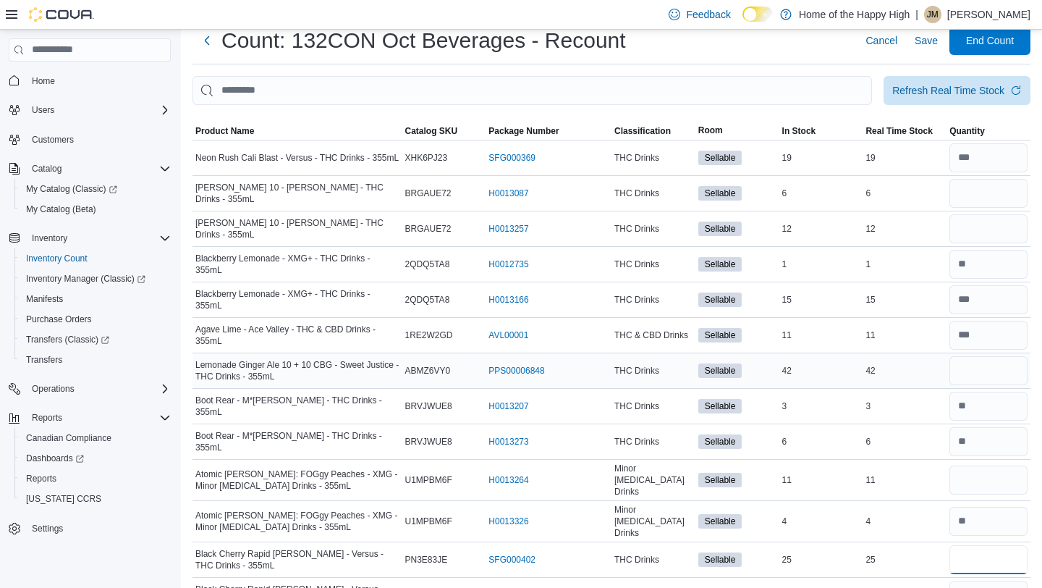
type input "**"
click at [999, 370] on input "number" at bounding box center [988, 370] width 78 height 29
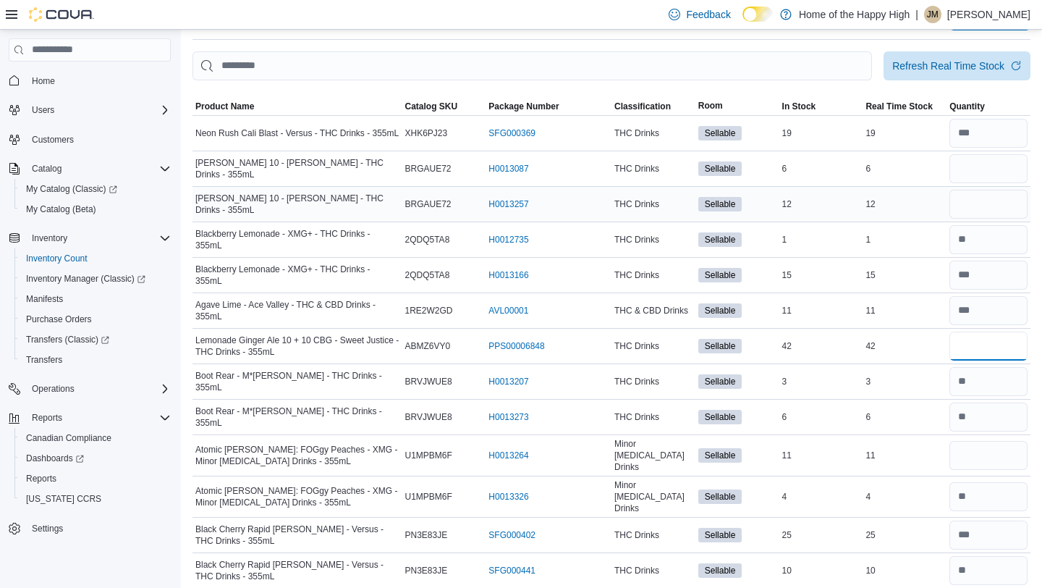
type input "*"
click at [976, 205] on input "number" at bounding box center [988, 204] width 78 height 29
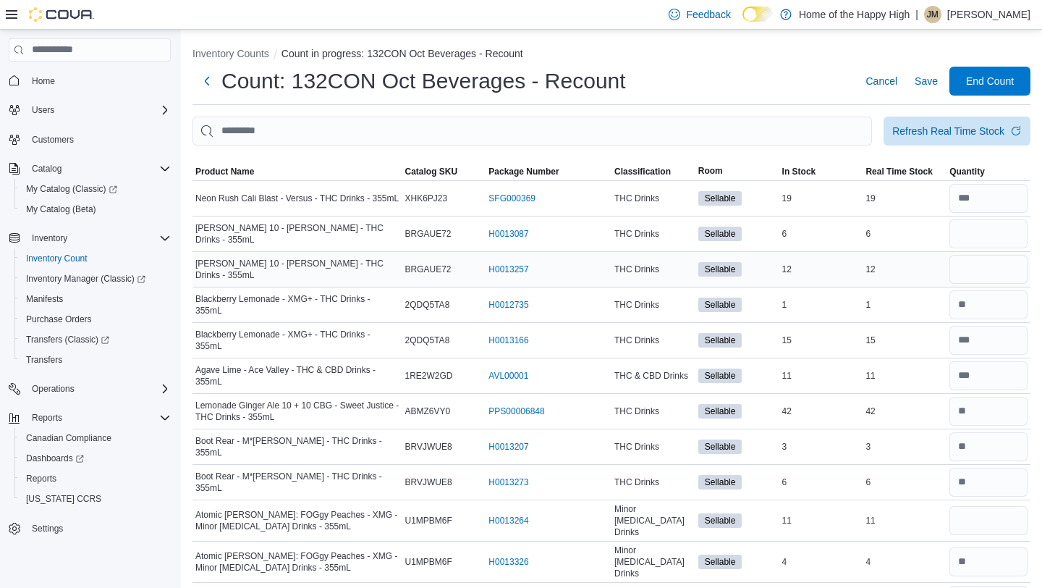
scroll to position [0, 0]
click at [976, 223] on input "number" at bounding box center [988, 234] width 78 height 29
type input "*"
click at [932, 80] on span "Save" at bounding box center [926, 82] width 23 height 14
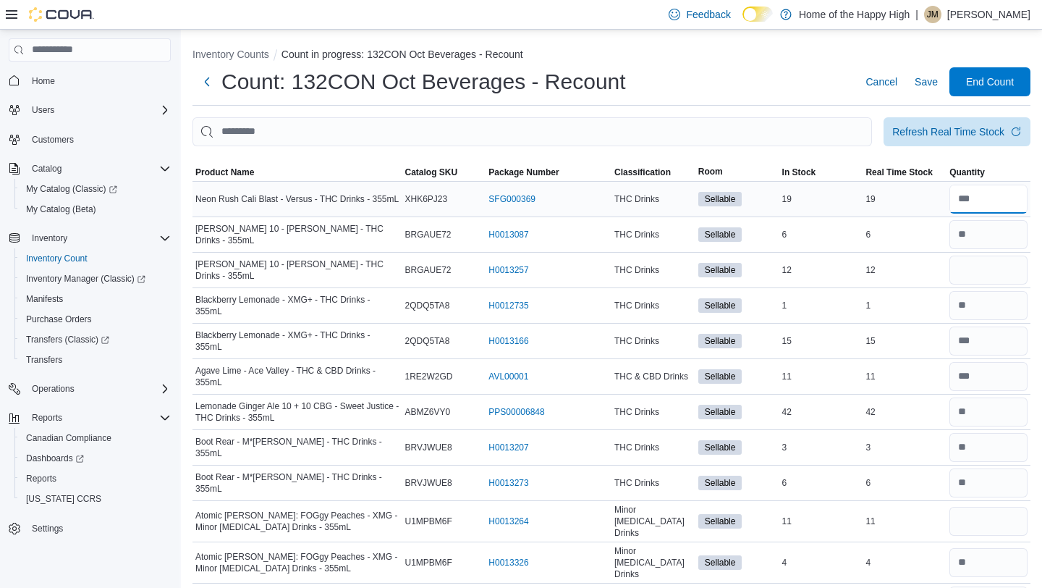
click at [993, 201] on input "number" at bounding box center [988, 199] width 78 height 29
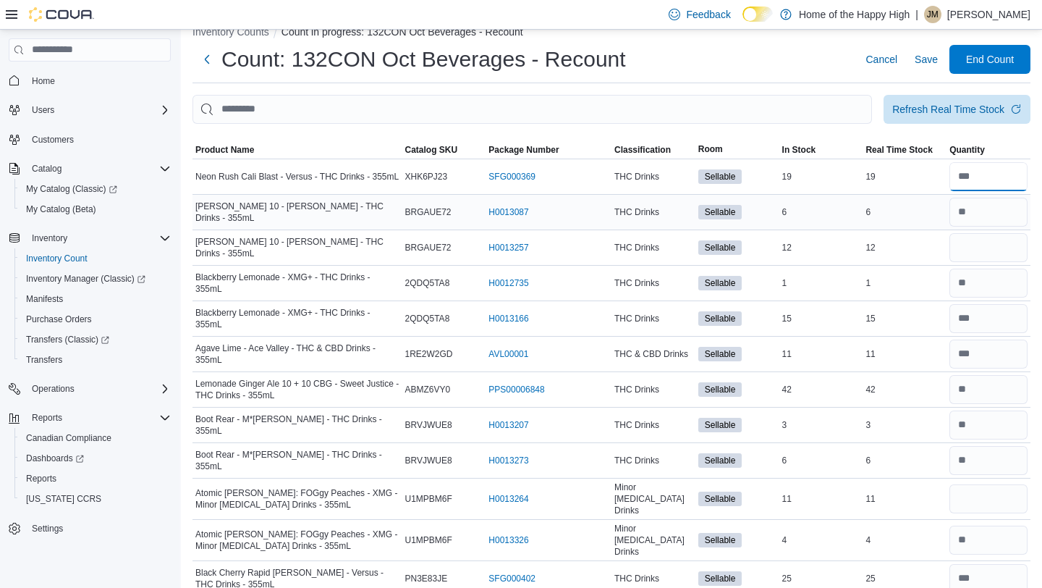
type input "**"
click at [988, 221] on input "number" at bounding box center [988, 212] width 78 height 29
click at [985, 237] on input "number" at bounding box center [988, 247] width 78 height 29
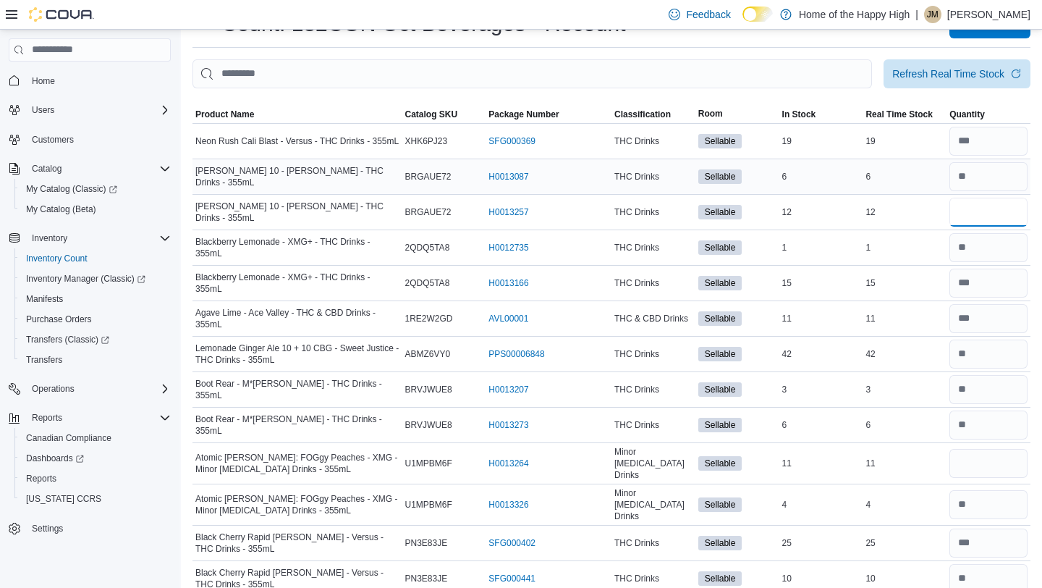
scroll to position [61, 0]
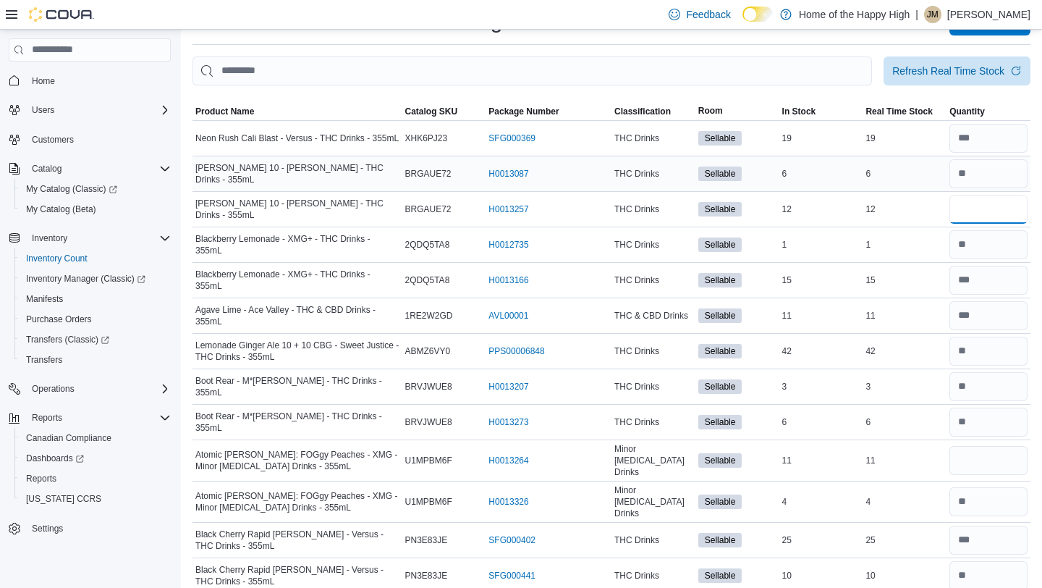
type input "**"
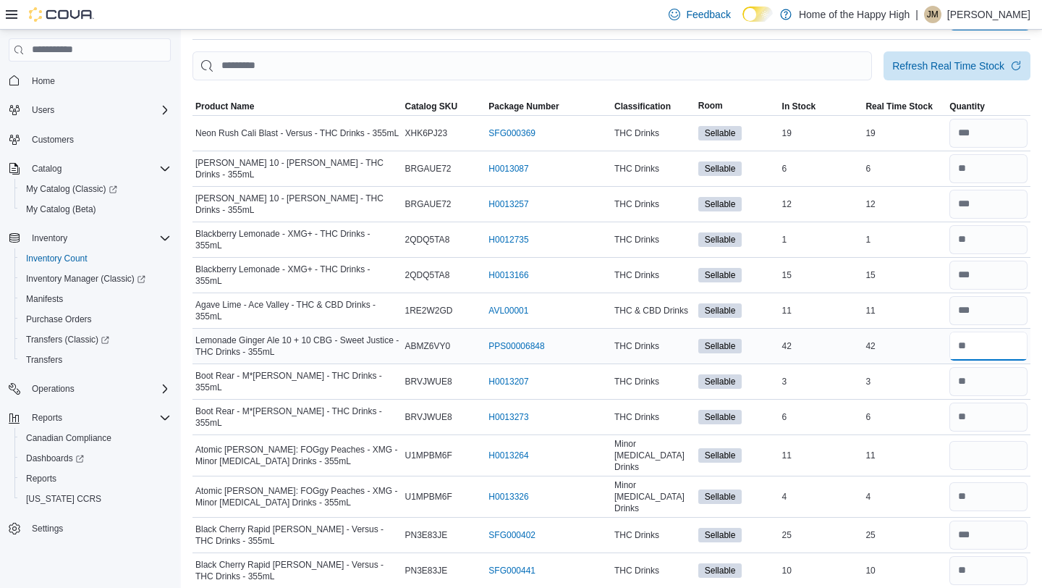
click at [971, 340] on input "number" at bounding box center [988, 345] width 78 height 29
type input "**"
click at [1033, 350] on div "Inventory Counts Count in progress: 132CON Oct Beverages - Recount Count: 132CO…" at bounding box center [611, 282] width 861 height 636
click at [987, 448] on input "number" at bounding box center [988, 455] width 78 height 29
click at [979, 491] on input "number" at bounding box center [988, 496] width 78 height 29
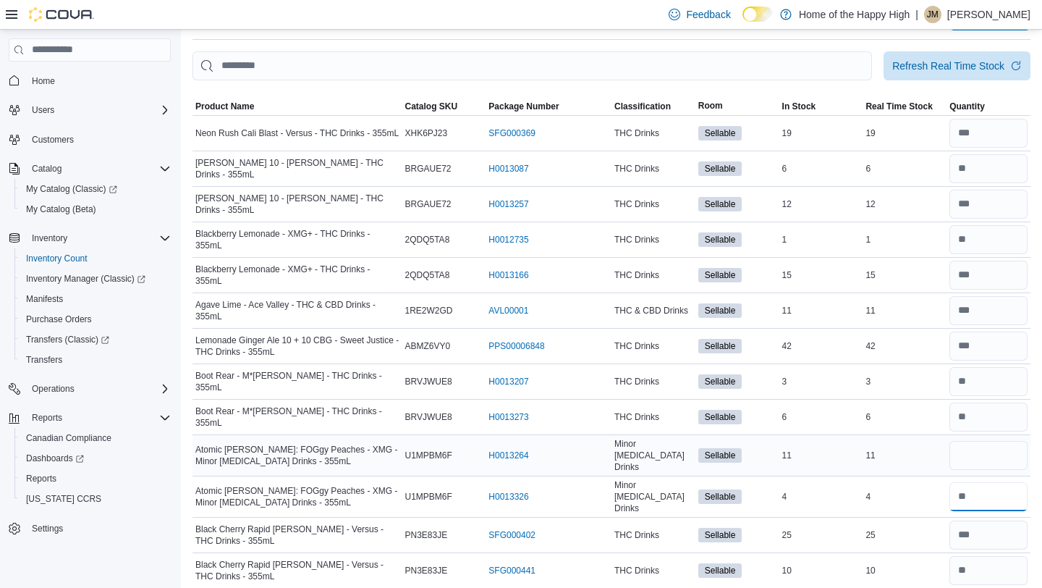
type input "*"
click at [983, 442] on input "number" at bounding box center [988, 455] width 78 height 29
type input "*"
click at [968, 520] on input "number" at bounding box center [988, 534] width 78 height 29
click at [987, 528] on input "number" at bounding box center [988, 534] width 78 height 29
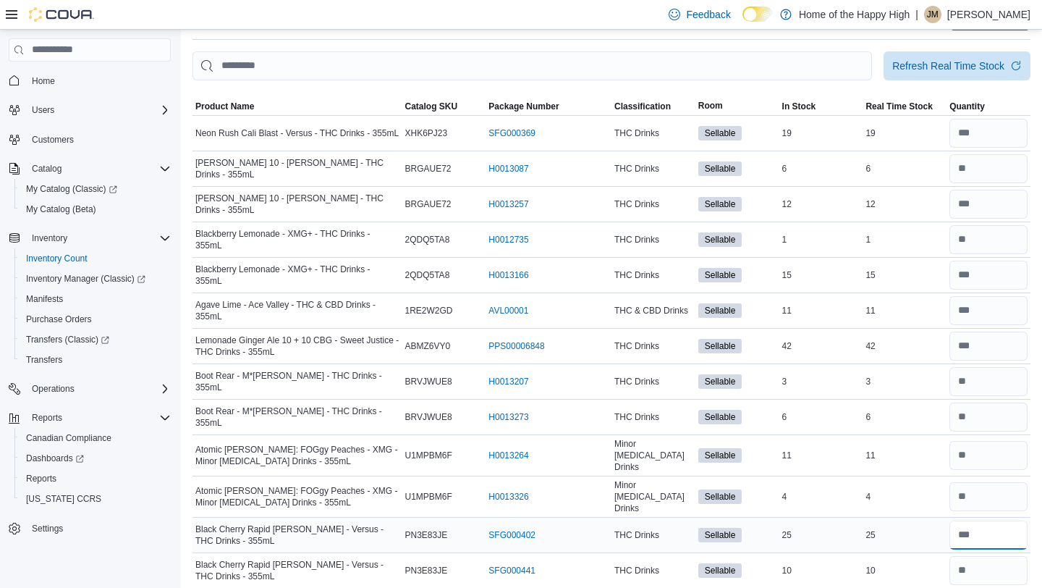
type input "*"
type input "**"
click at [1004, 559] on input "number" at bounding box center [988, 570] width 78 height 29
type input "**"
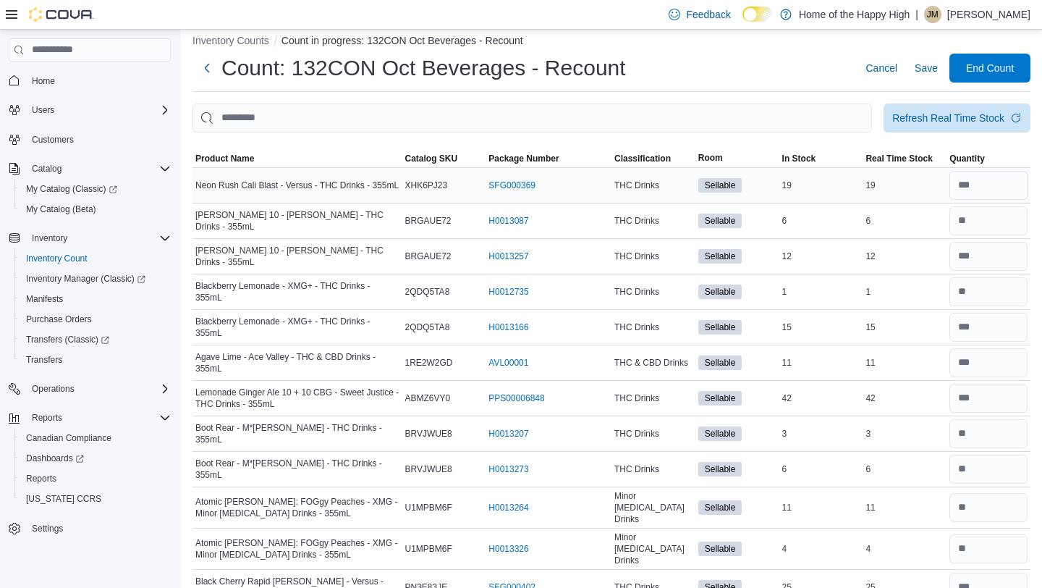
scroll to position [0, 0]
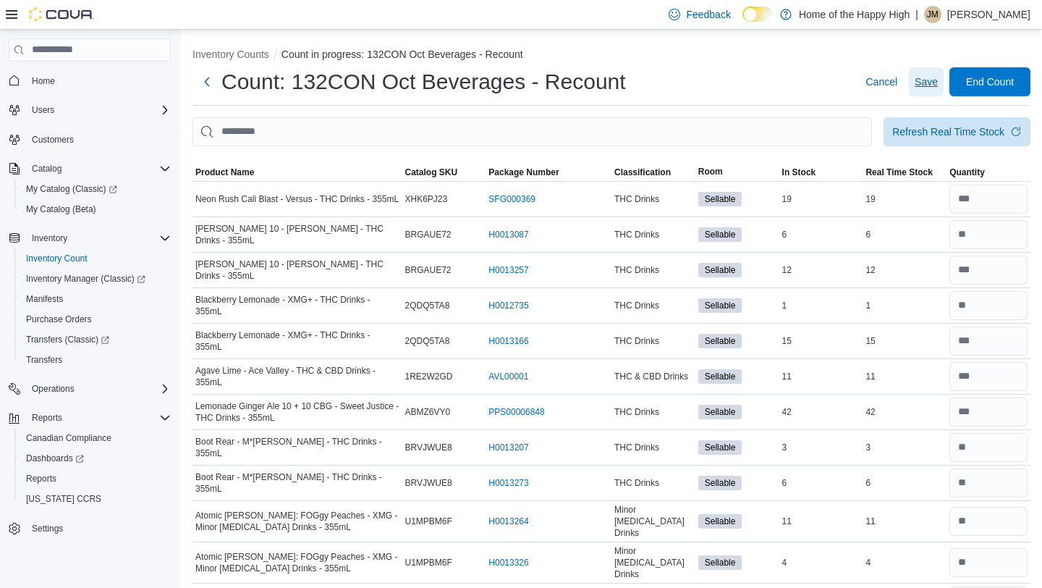
click at [927, 77] on span "Save" at bounding box center [926, 82] width 23 height 14
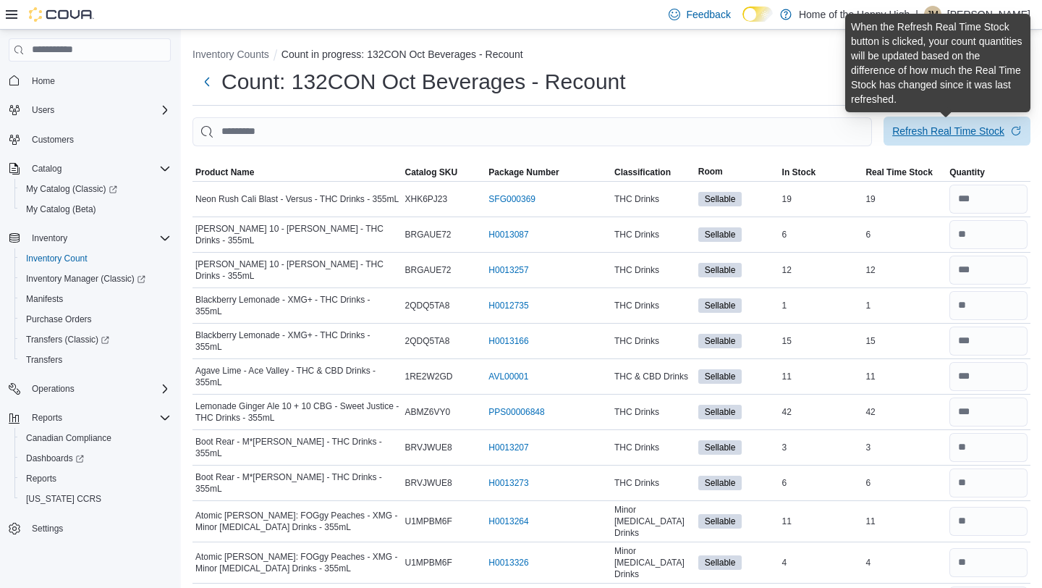
scroll to position [66, 0]
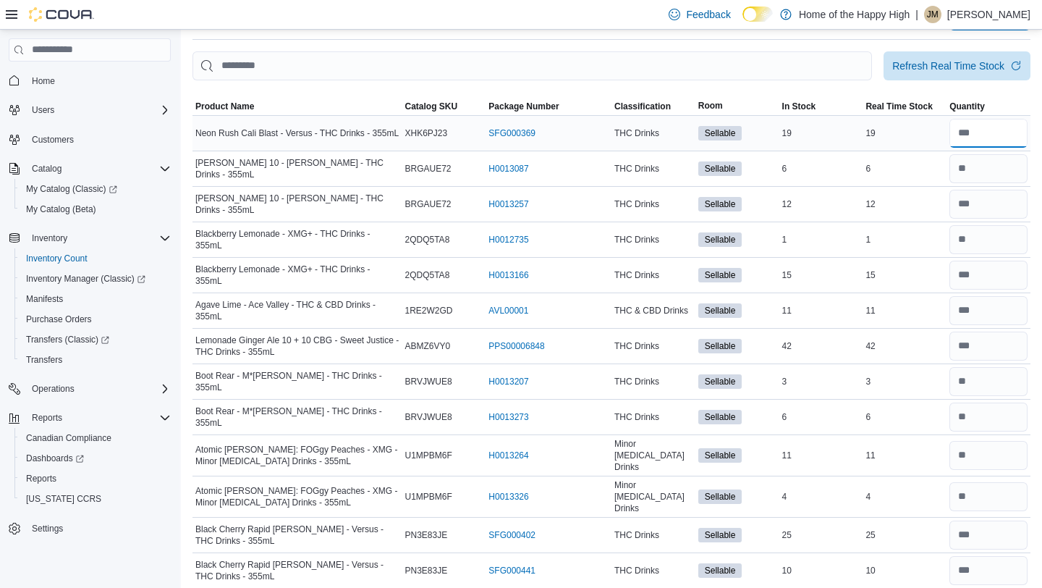
click at [1001, 137] on input "number" at bounding box center [988, 133] width 78 height 29
type input "**"
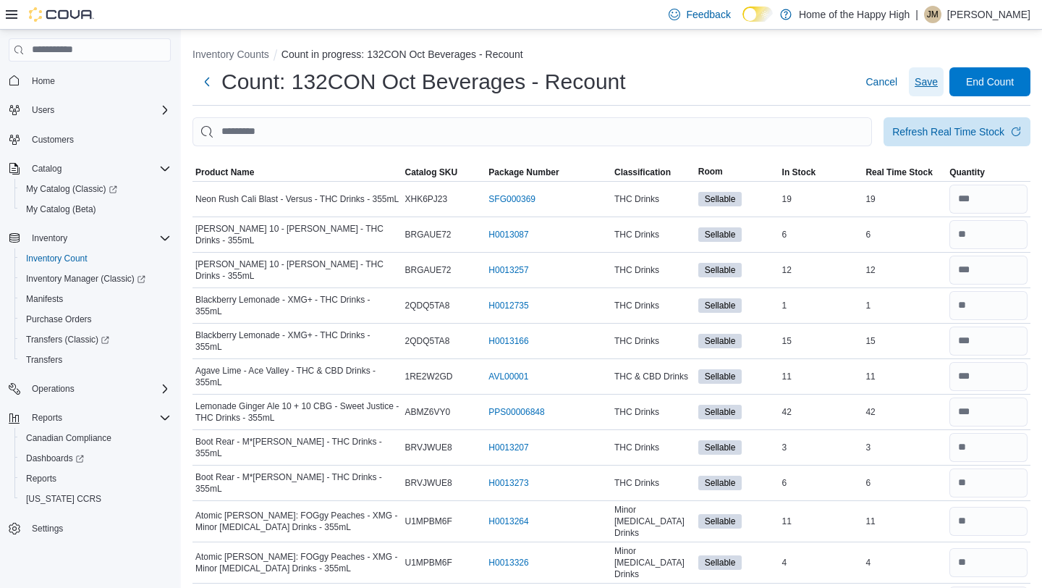
click at [931, 88] on span "Save" at bounding box center [926, 82] width 23 height 14
click at [934, 80] on span "Save" at bounding box center [926, 82] width 23 height 14
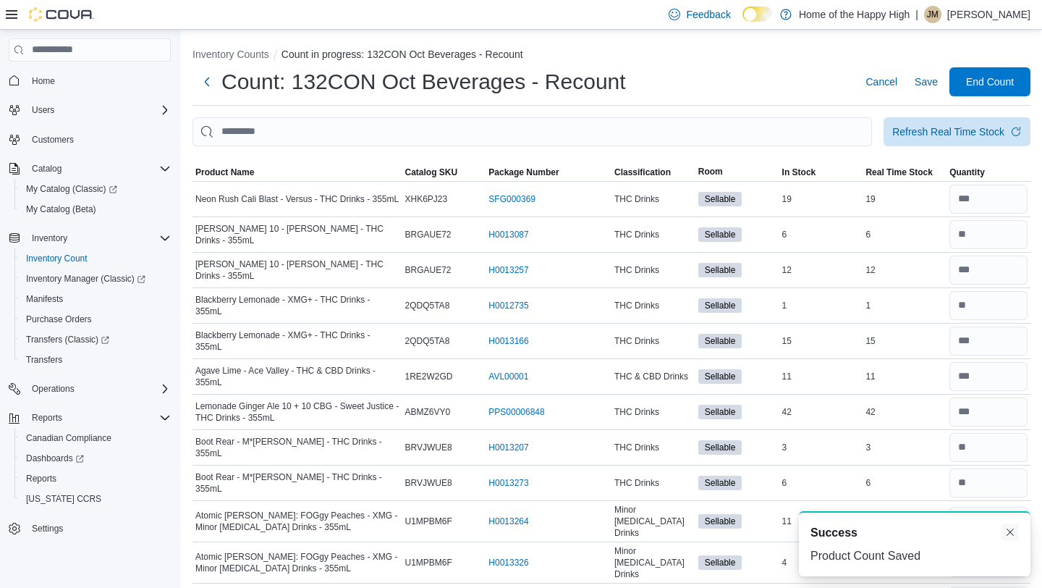
click at [1015, 532] on button "Dismiss toast" at bounding box center [1010, 531] width 17 height 17
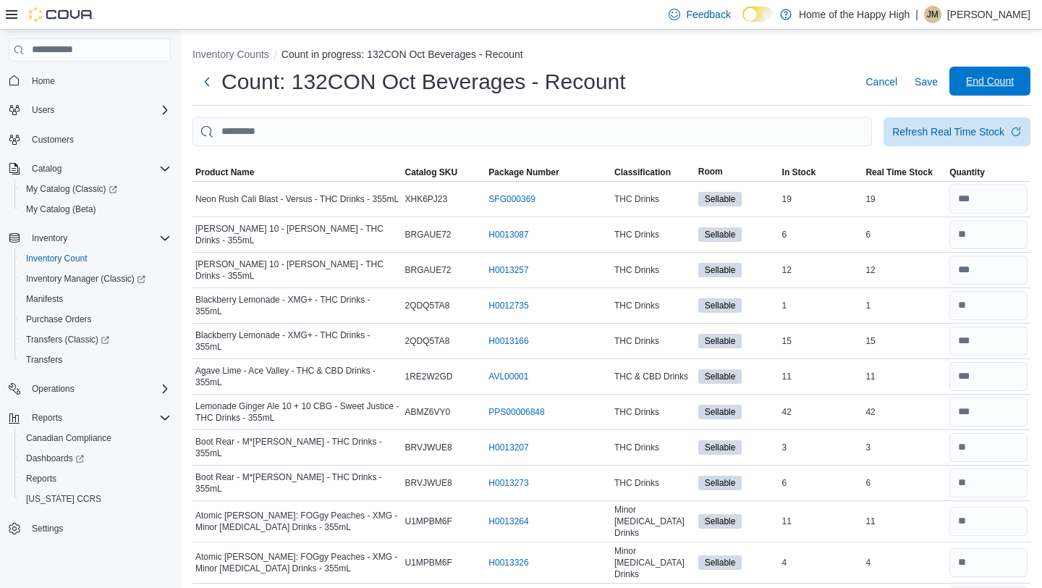
click at [1002, 77] on span "End Count" at bounding box center [990, 81] width 48 height 14
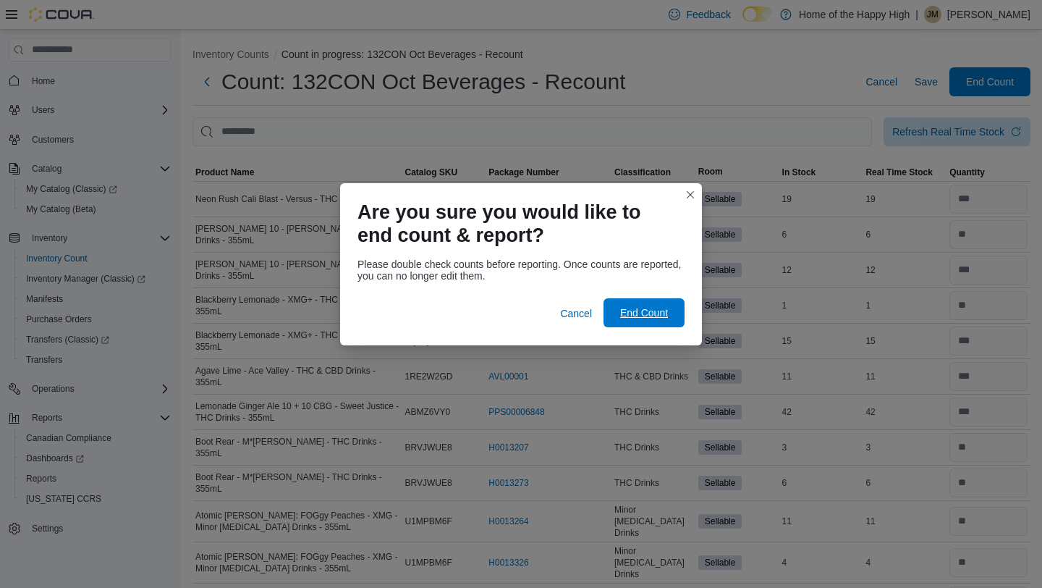
click at [660, 320] on span "End Count" at bounding box center [644, 312] width 64 height 29
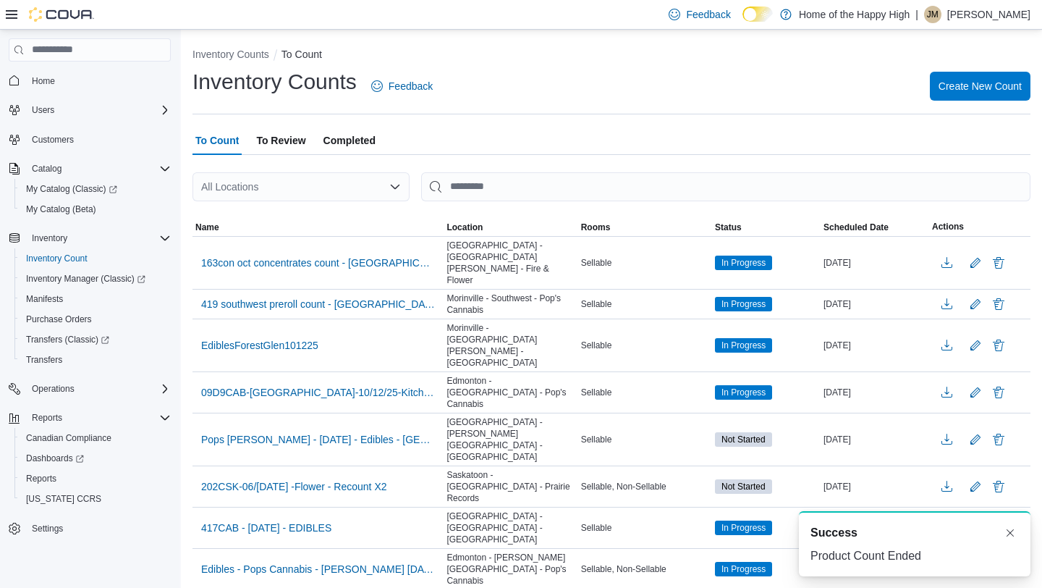
click at [279, 135] on span "To Review" at bounding box center [280, 140] width 49 height 29
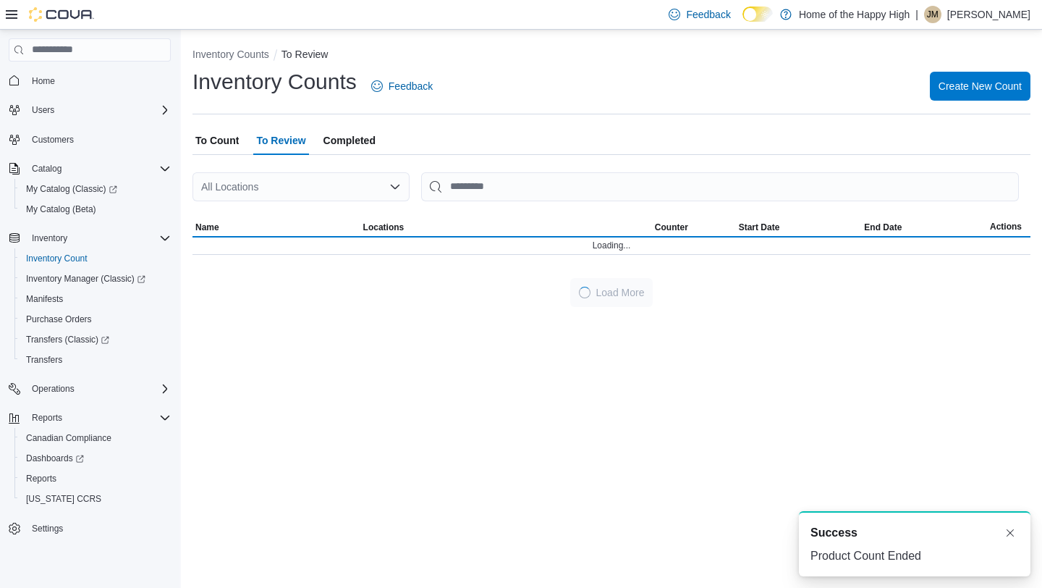
click at [290, 178] on div "All Locations" at bounding box center [301, 186] width 217 height 29
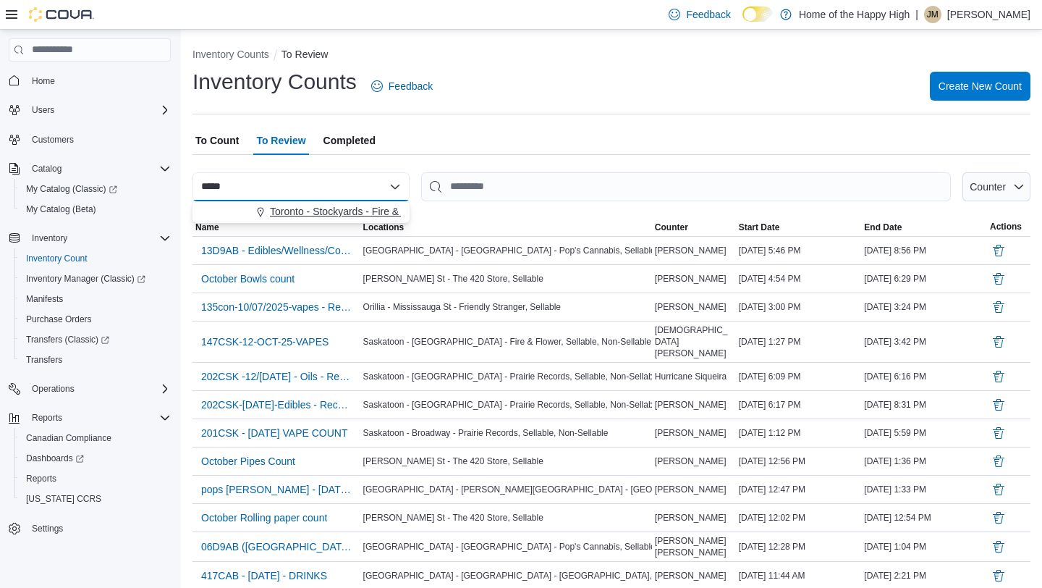
type input "*****"
click at [289, 216] on span "Toronto - Stockyards - Fire & Flower" at bounding box center [351, 211] width 162 height 14
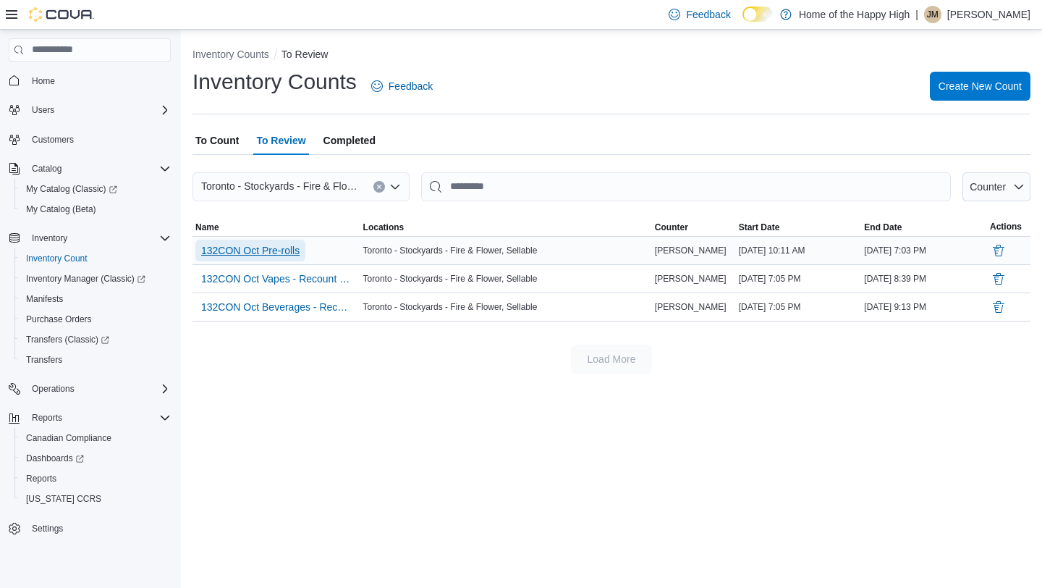
click at [276, 251] on span "132CON Oct Pre-rolls" at bounding box center [250, 250] width 98 height 14
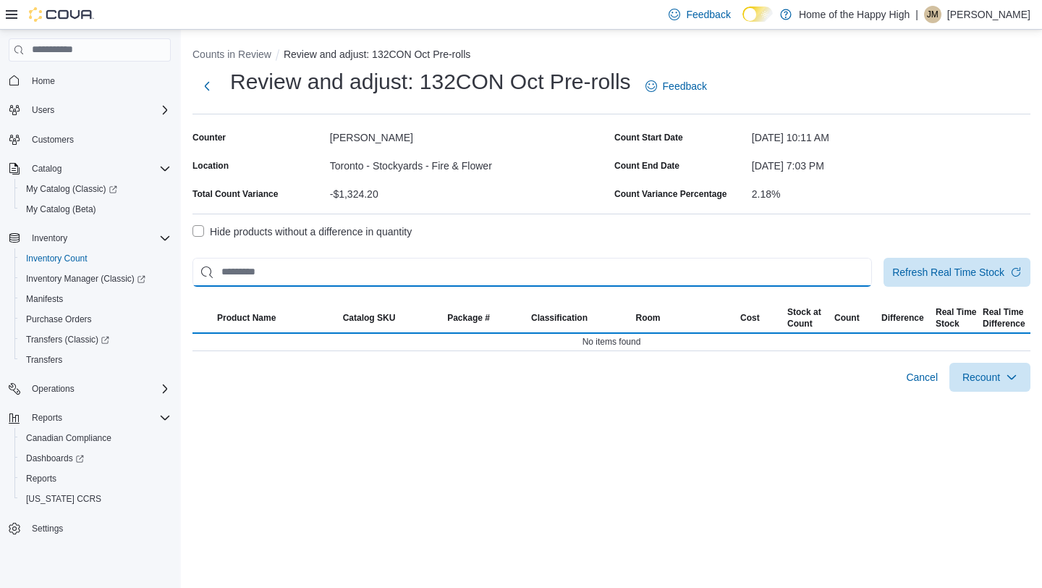
click at [554, 280] on input "This is a search bar. After typing your query, hit enter to filter the results …" at bounding box center [533, 272] width 680 height 29
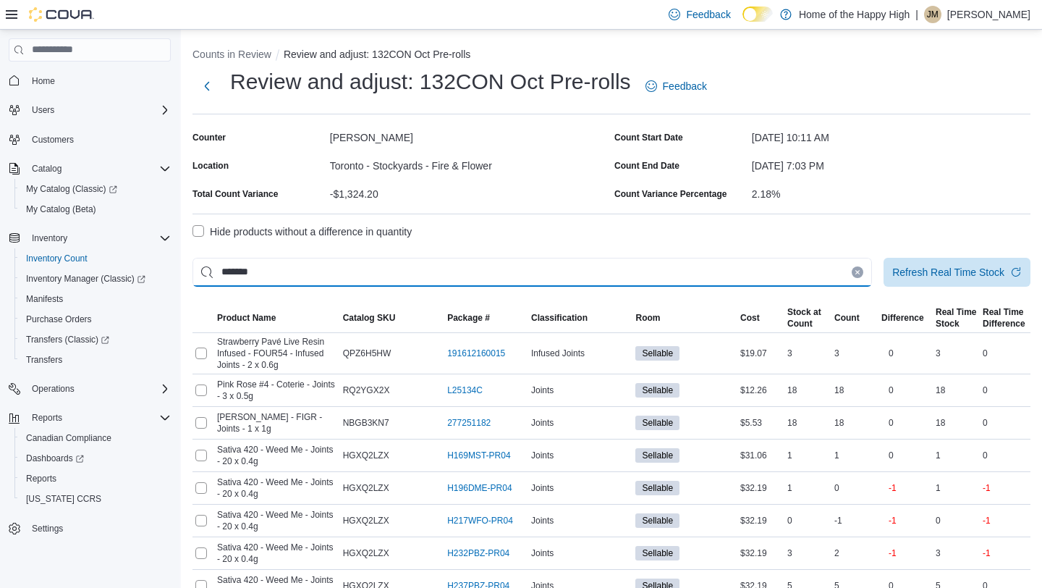
type input "*******"
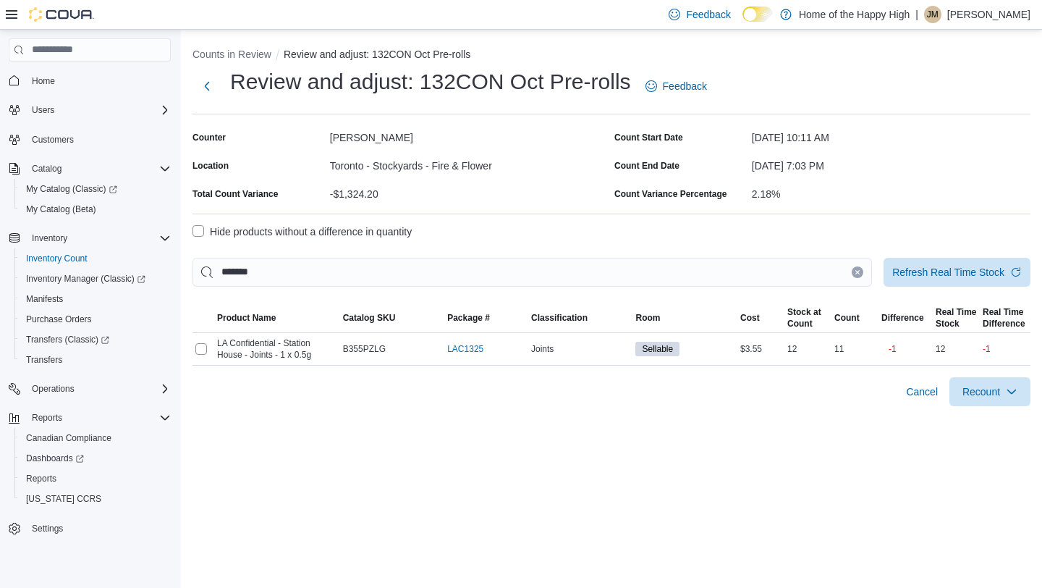
click at [852, 270] on button "Clear input" at bounding box center [858, 272] width 12 height 12
click at [808, 271] on input "This is a search bar. After typing your query, hit enter to filter the results …" at bounding box center [533, 272] width 680 height 29
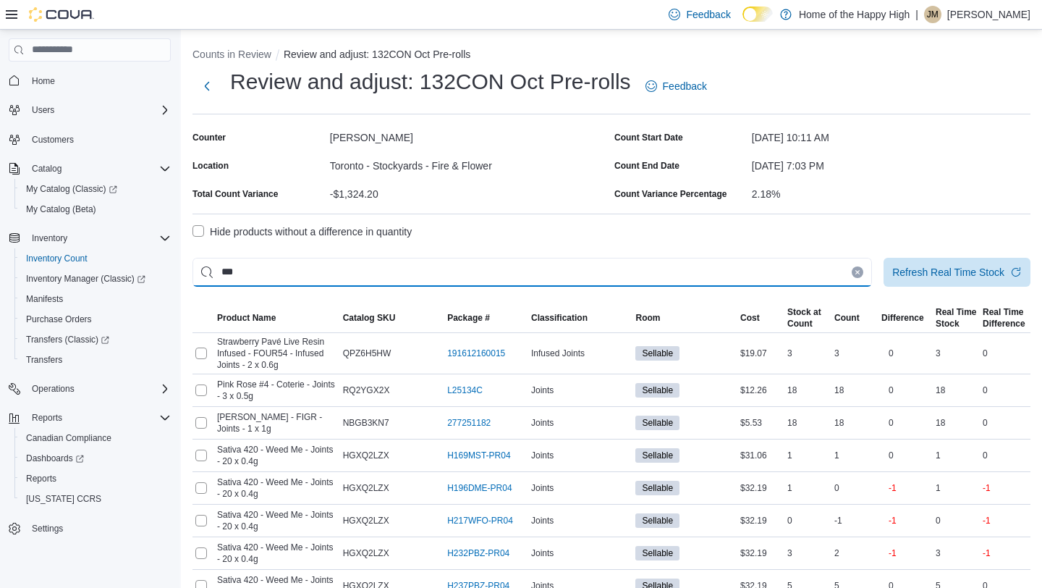
type input "***"
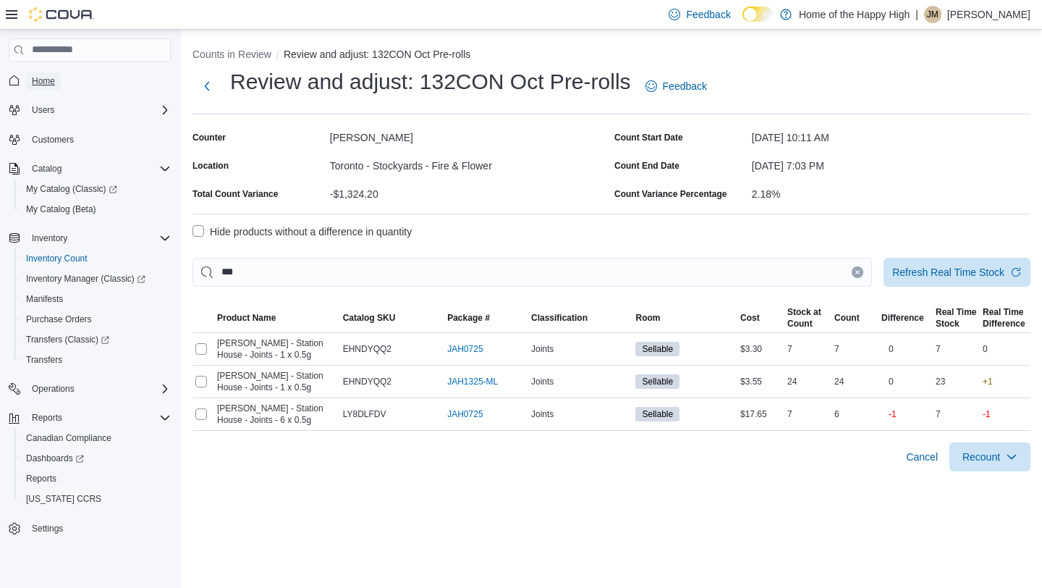
click at [52, 83] on span "Home" at bounding box center [43, 81] width 23 height 12
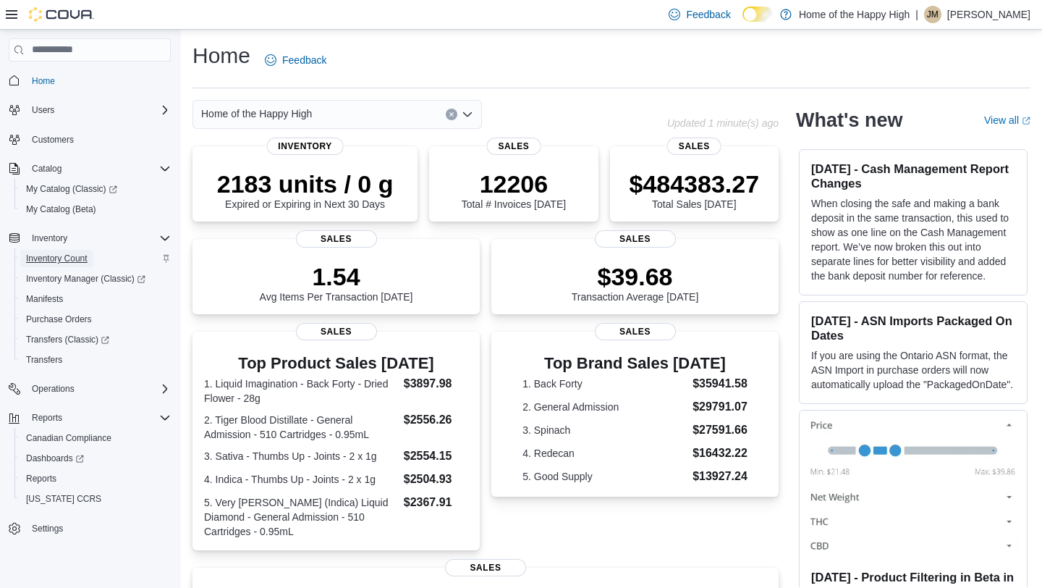
click at [65, 255] on span "Inventory Count" at bounding box center [57, 259] width 62 height 12
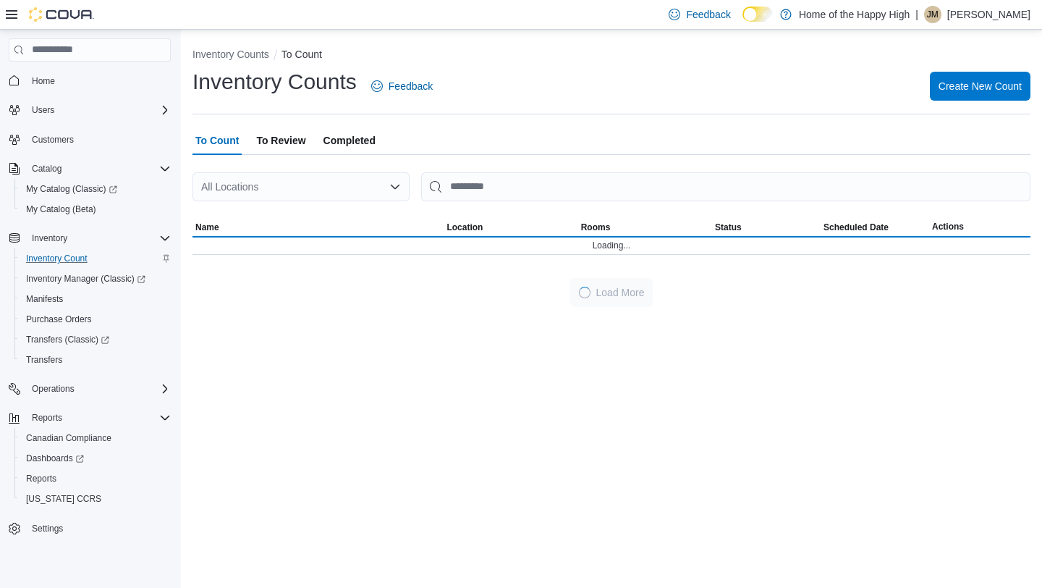
click at [342, 185] on div "All Locations" at bounding box center [301, 186] width 217 height 29
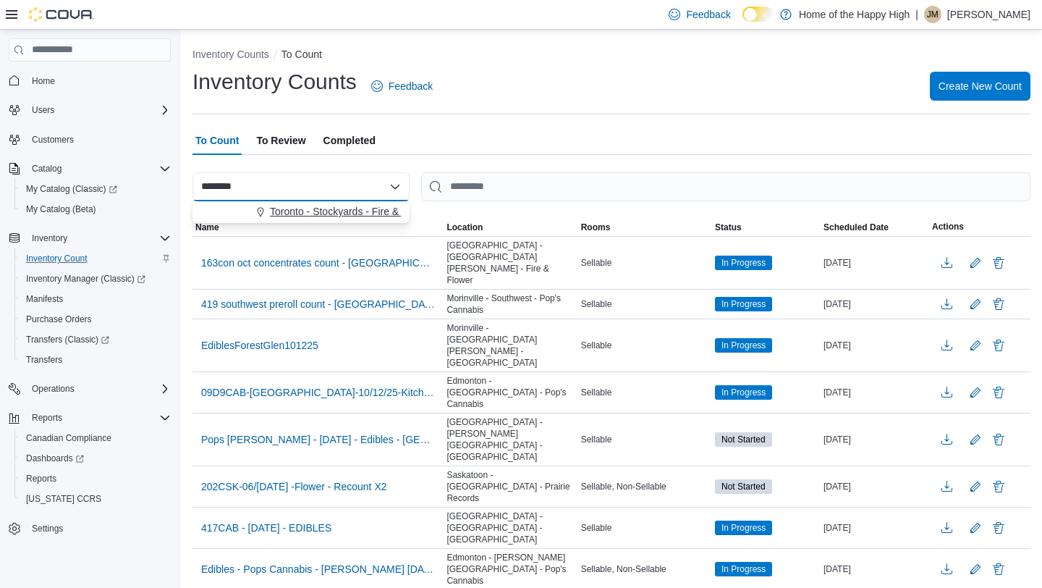
type input "********"
click at [331, 211] on span "Toronto - Stockyards - Fire & Flower" at bounding box center [351, 211] width 162 height 14
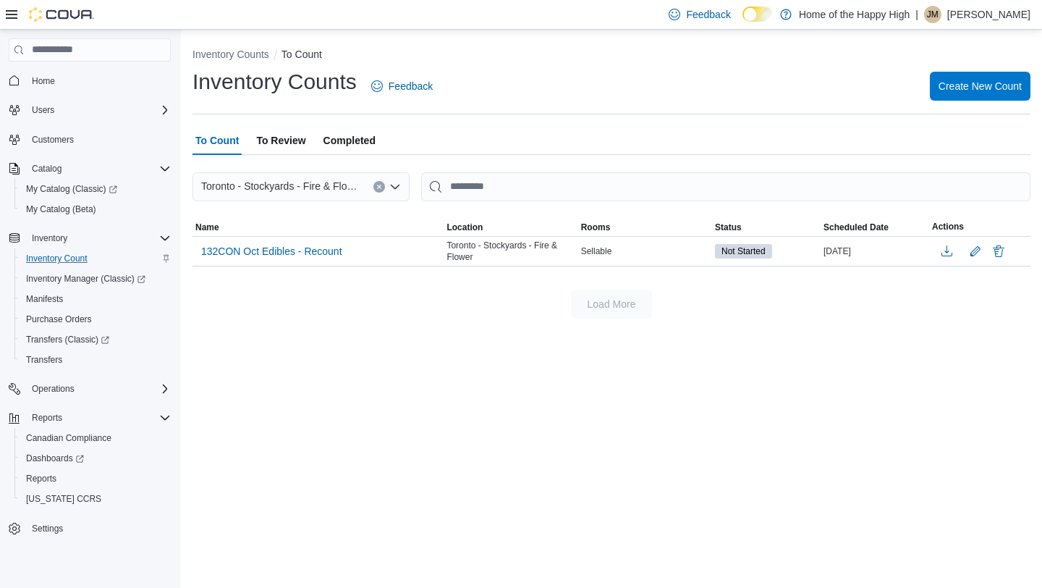
click at [622, 106] on div "Inventory Counts Feedback Create New Count" at bounding box center [612, 90] width 838 height 47
click at [295, 135] on span "To Review" at bounding box center [280, 140] width 49 height 29
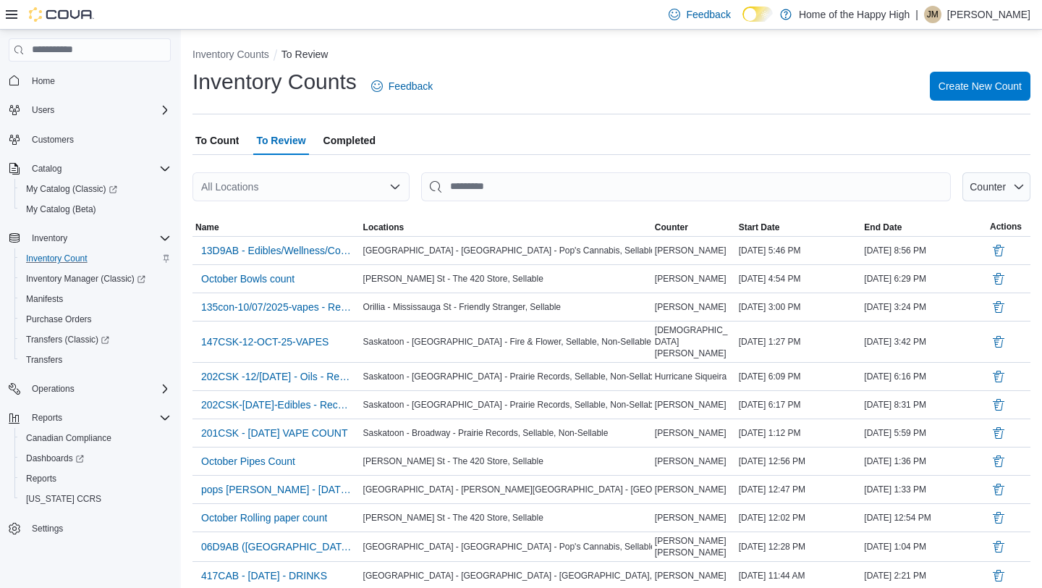
click at [301, 195] on div "All Locations" at bounding box center [301, 186] width 217 height 29
type input "**********"
click at [328, 208] on span "Toronto - Stockyards - Fire & Flower" at bounding box center [351, 211] width 162 height 14
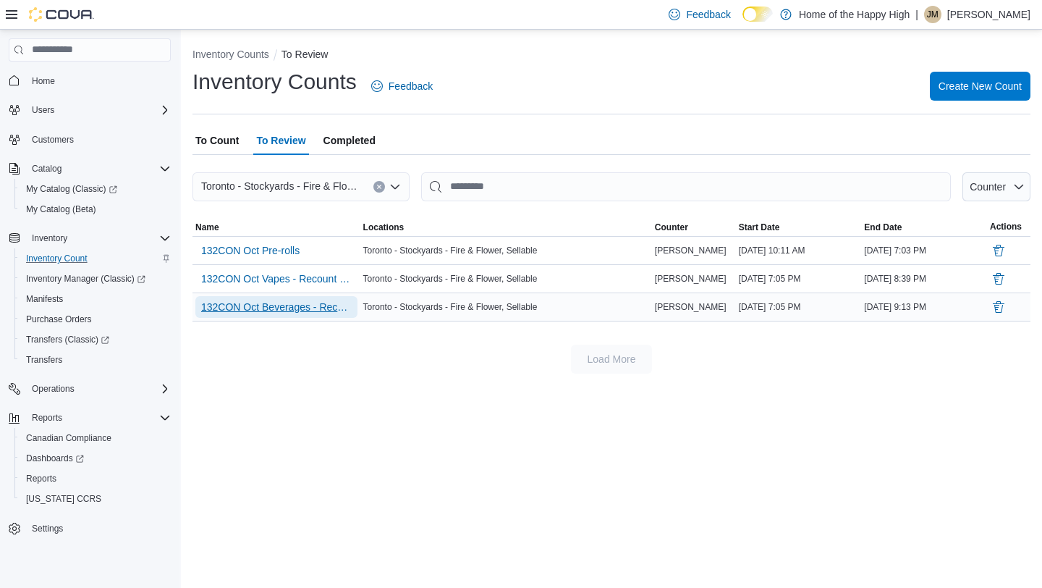
click at [300, 305] on span "132CON Oct Beverages - Recount" at bounding box center [276, 307] width 151 height 14
